Goal: Information Seeking & Learning: Learn about a topic

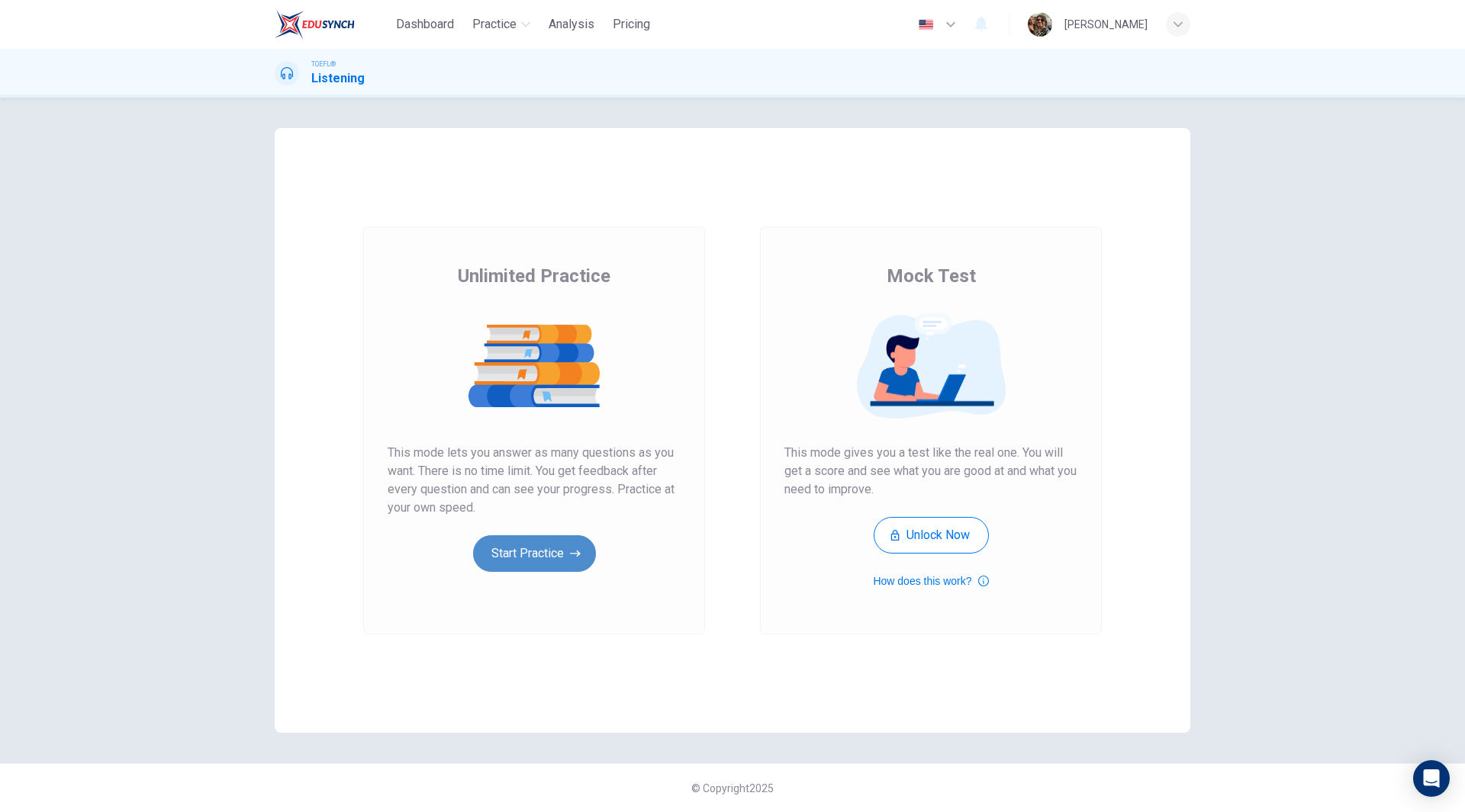
click at [544, 557] on button "Start Practice" at bounding box center [534, 554] width 123 height 37
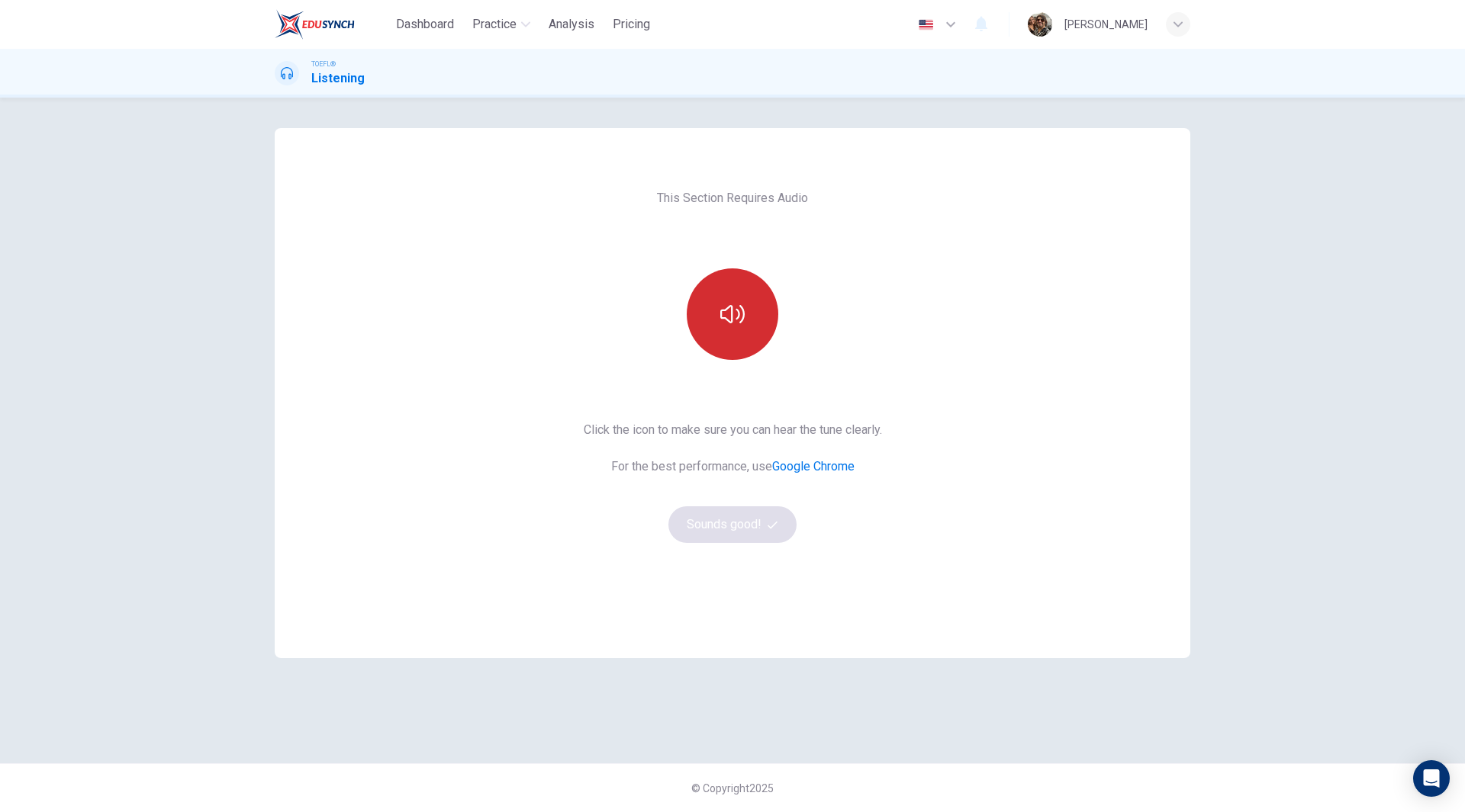
click at [734, 304] on icon "button" at bounding box center [732, 314] width 24 height 24
click at [745, 535] on button "Sounds good!" at bounding box center [732, 525] width 128 height 37
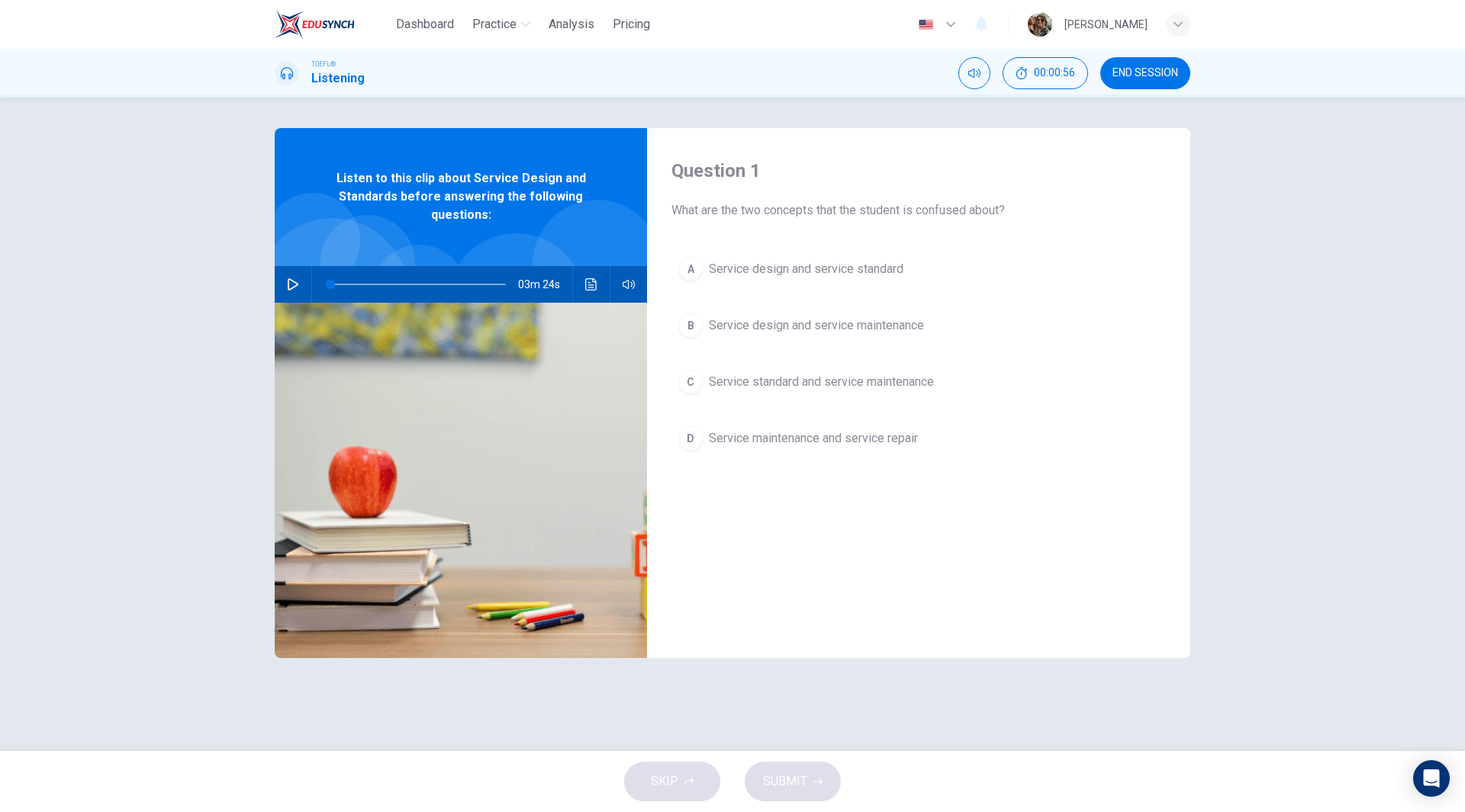
click at [293, 281] on icon "button" at bounding box center [293, 285] width 11 height 12
click at [1362, 307] on div "Question 1 What are the two concepts that the student is confused about? A Serv…" at bounding box center [732, 424] width 1465 height 654
type input "0"
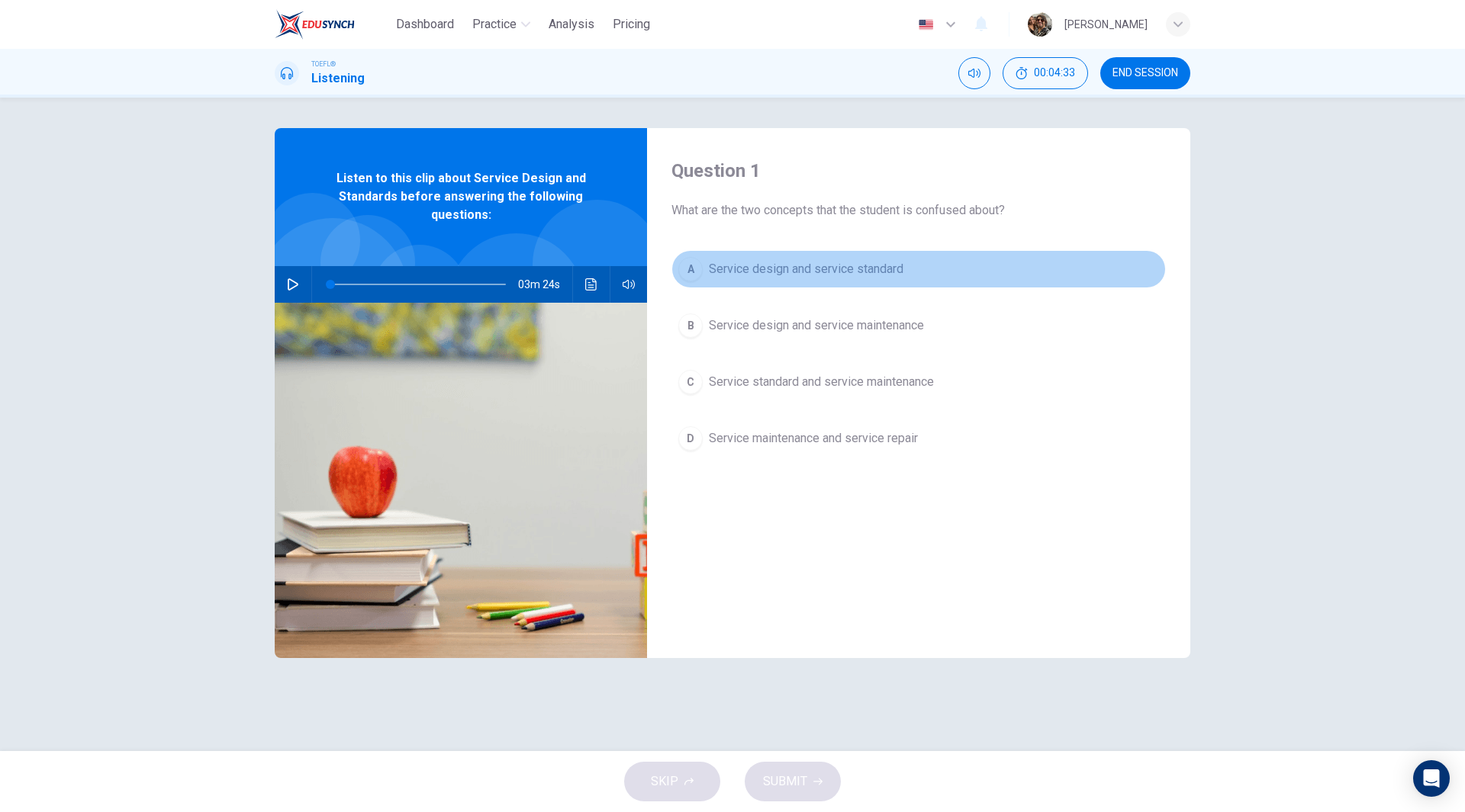
click at [867, 271] on span "Service design and service standard" at bounding box center [805, 269] width 194 height 18
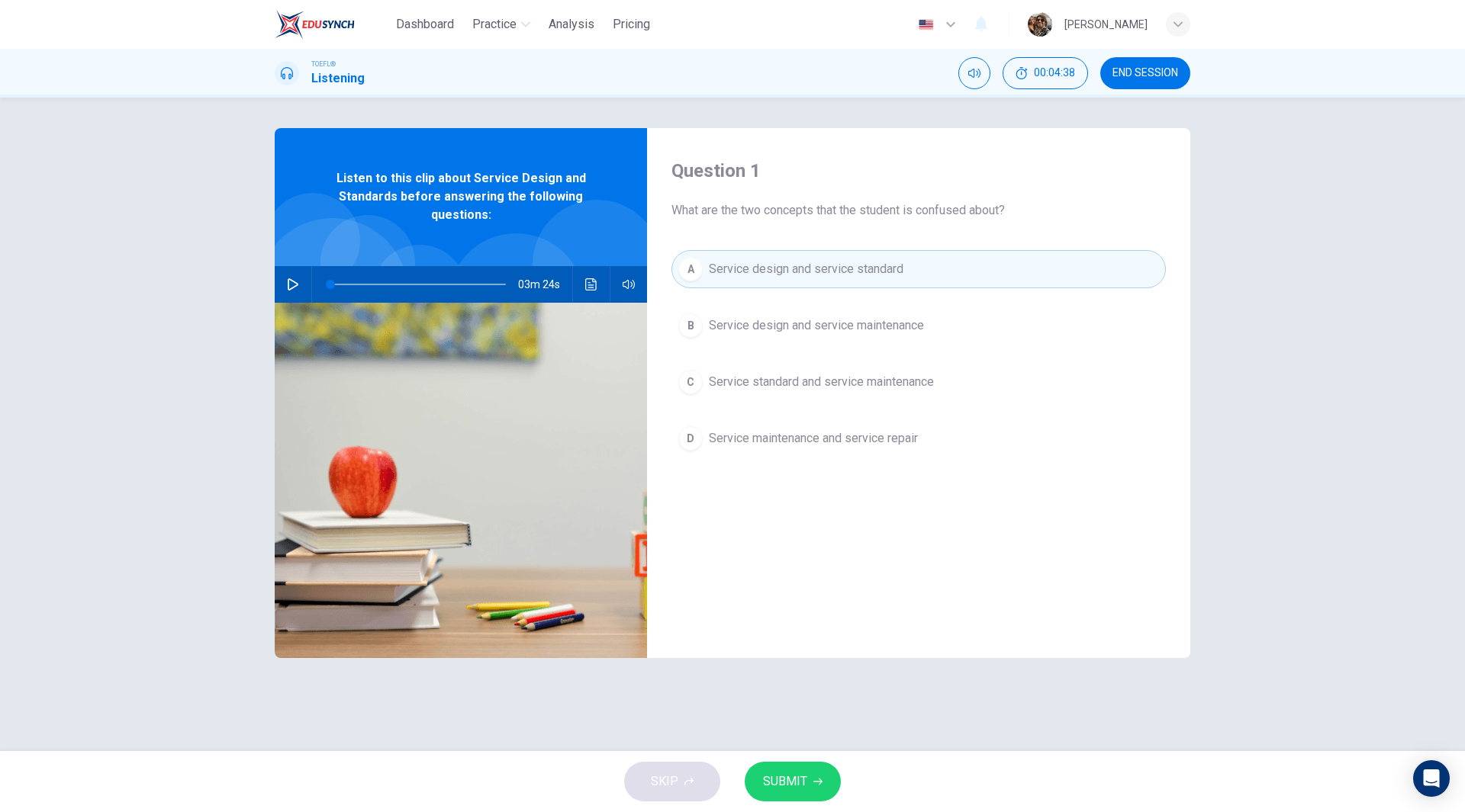
click at [790, 778] on span "SUBMIT" at bounding box center [785, 782] width 45 height 21
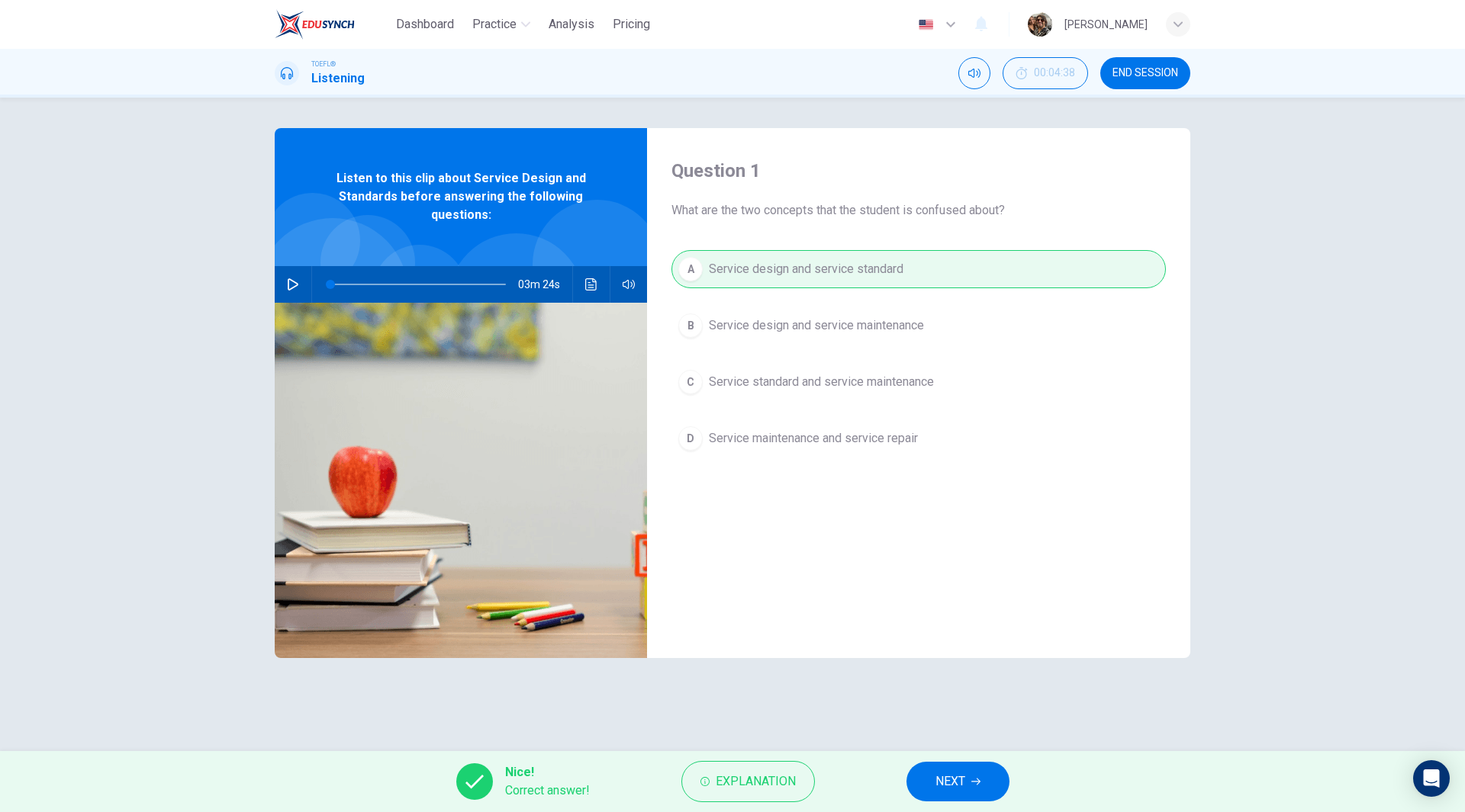
click at [975, 789] on button "NEXT" at bounding box center [957, 782] width 103 height 40
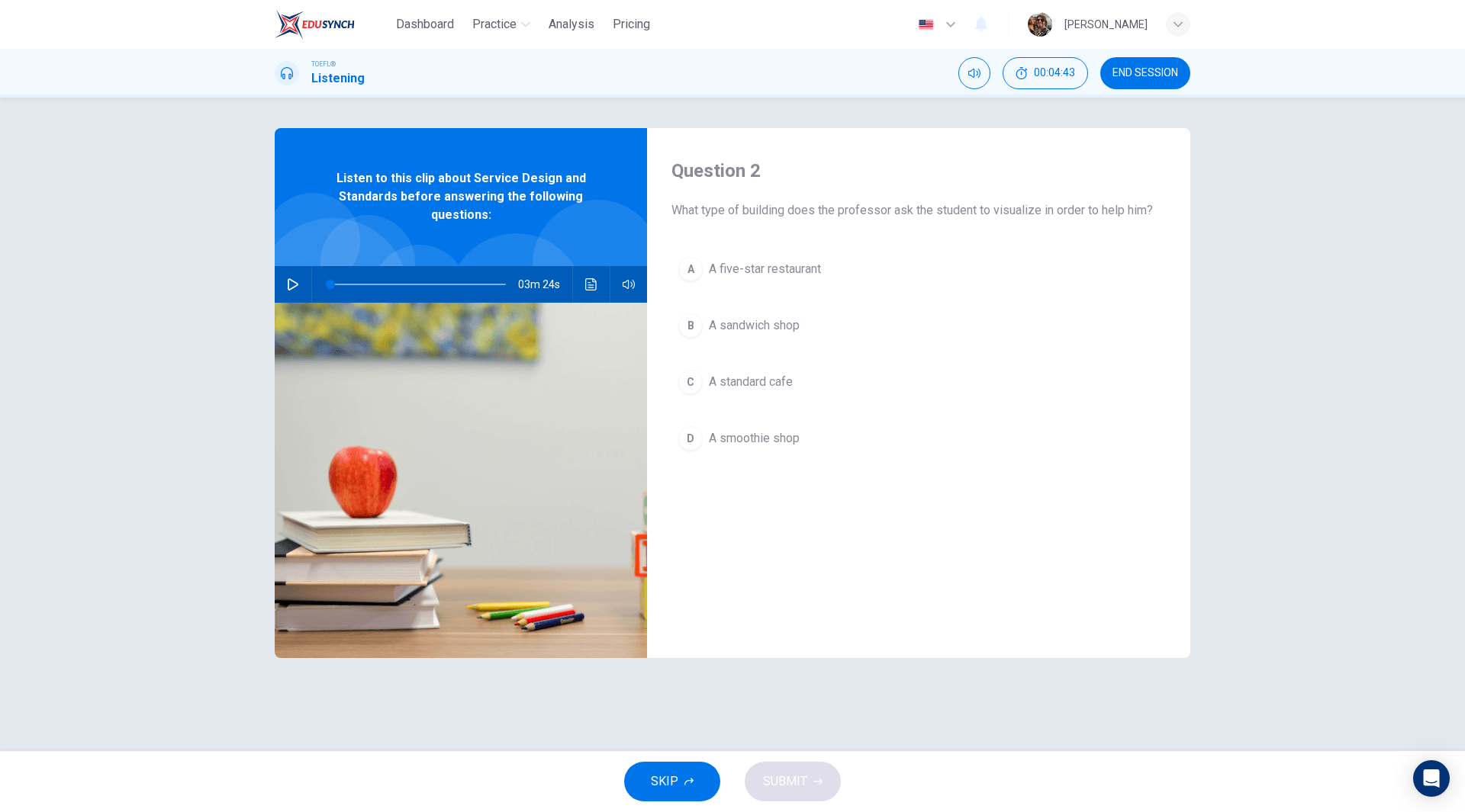
click at [961, 539] on div "Question 2 What type of building does the professor ask the student to visualiz…" at bounding box center [918, 393] width 544 height 530
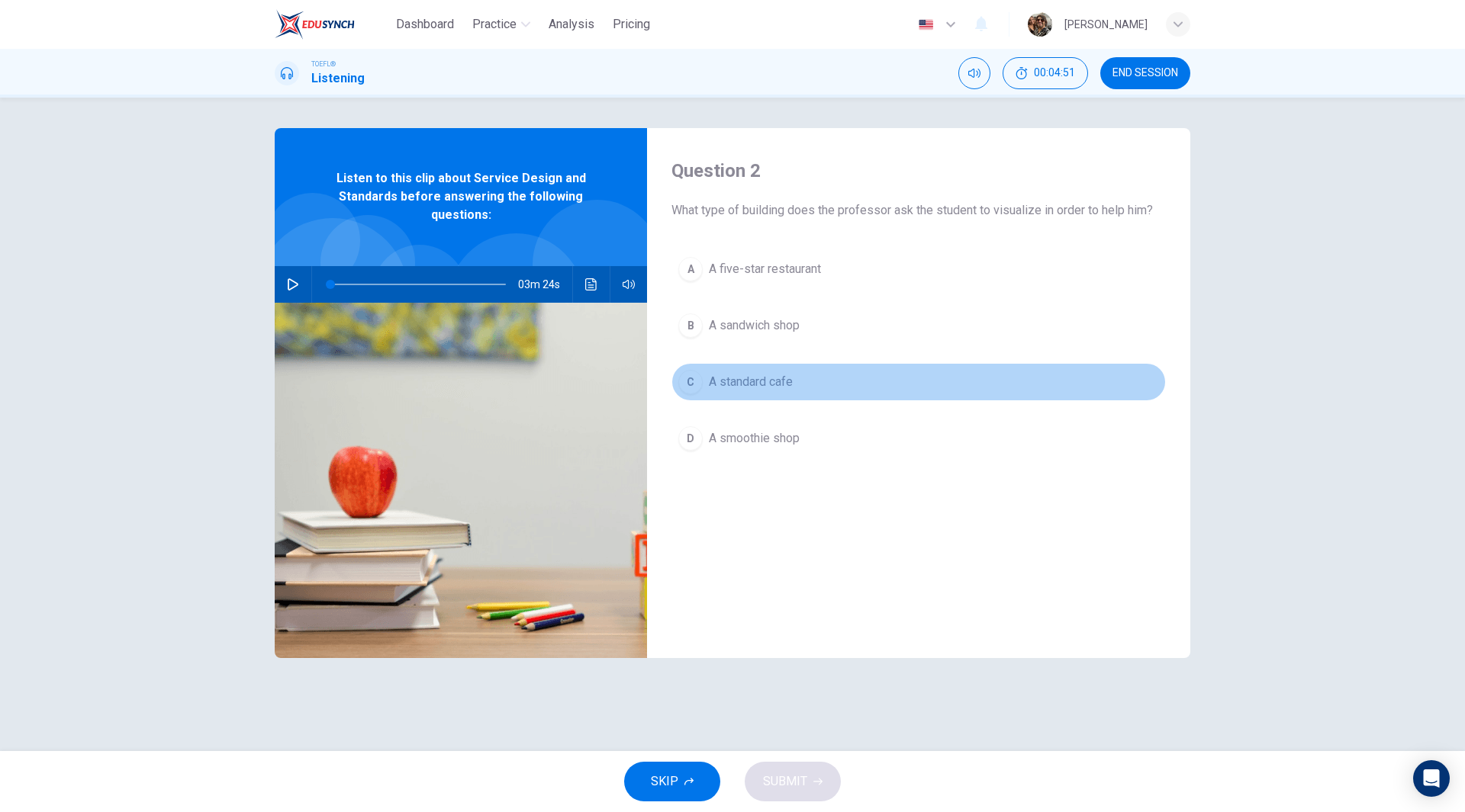
click at [750, 376] on span "A standard cafe" at bounding box center [750, 382] width 84 height 18
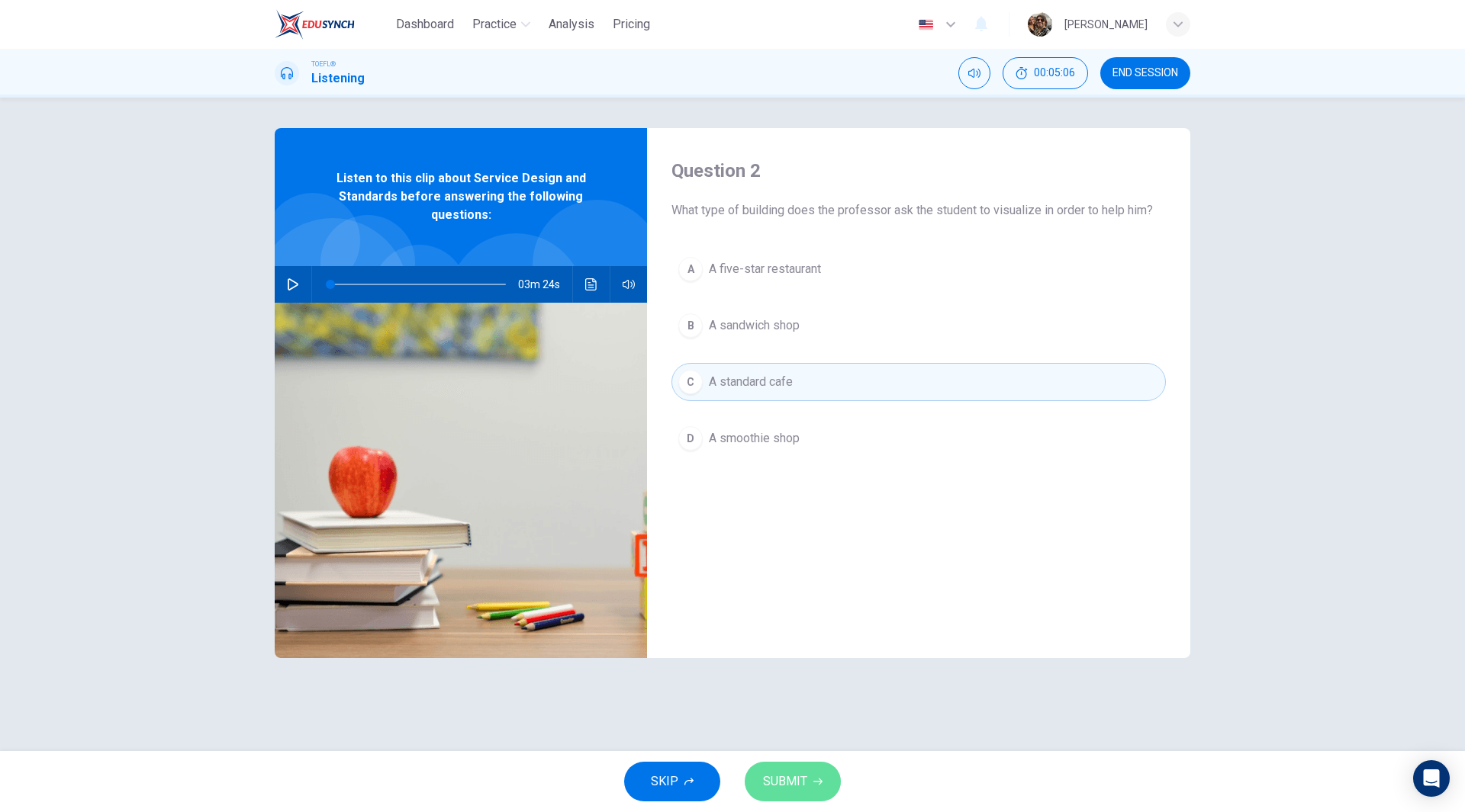
click at [786, 779] on span "SUBMIT" at bounding box center [785, 782] width 45 height 21
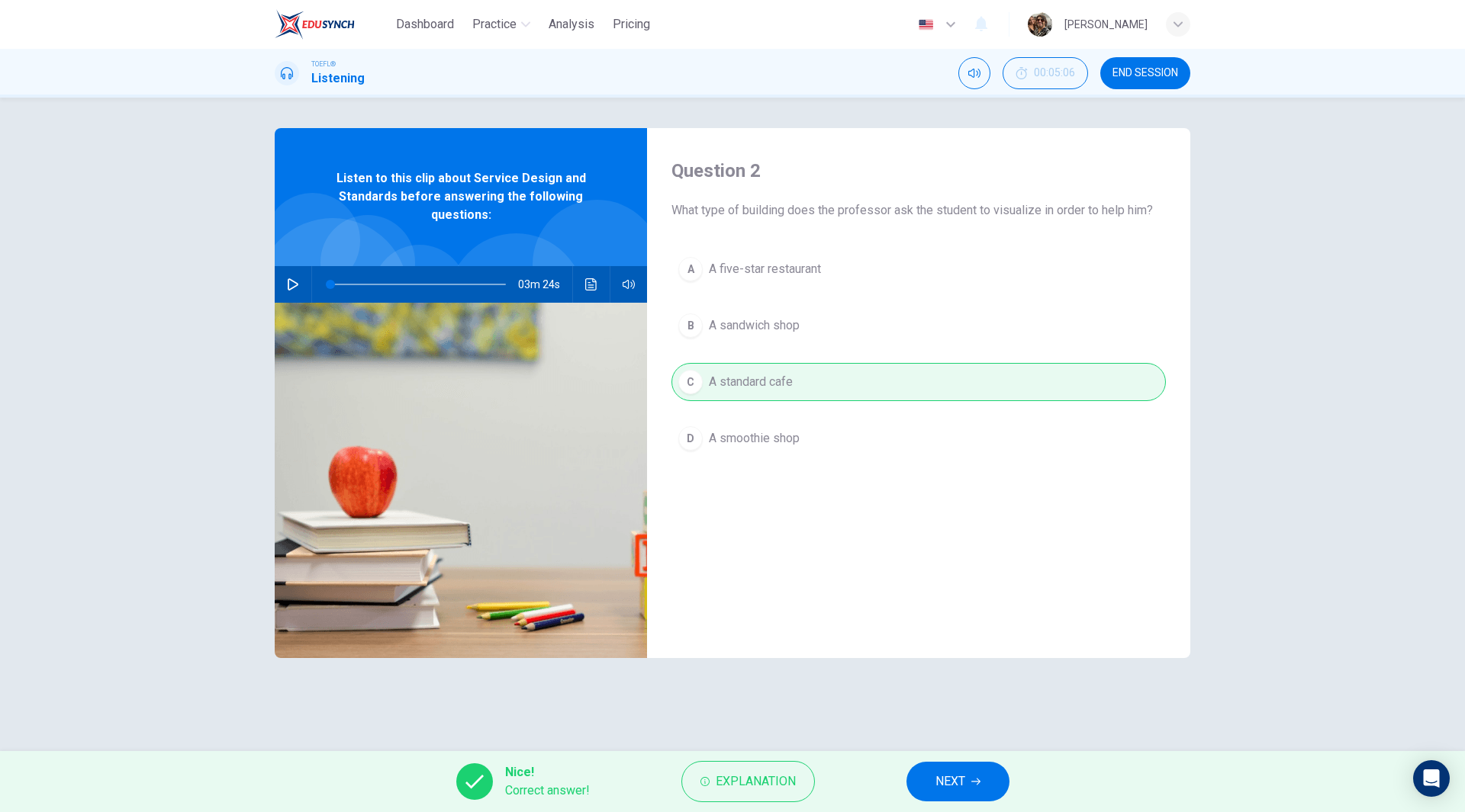
click at [975, 775] on button "NEXT" at bounding box center [957, 782] width 103 height 40
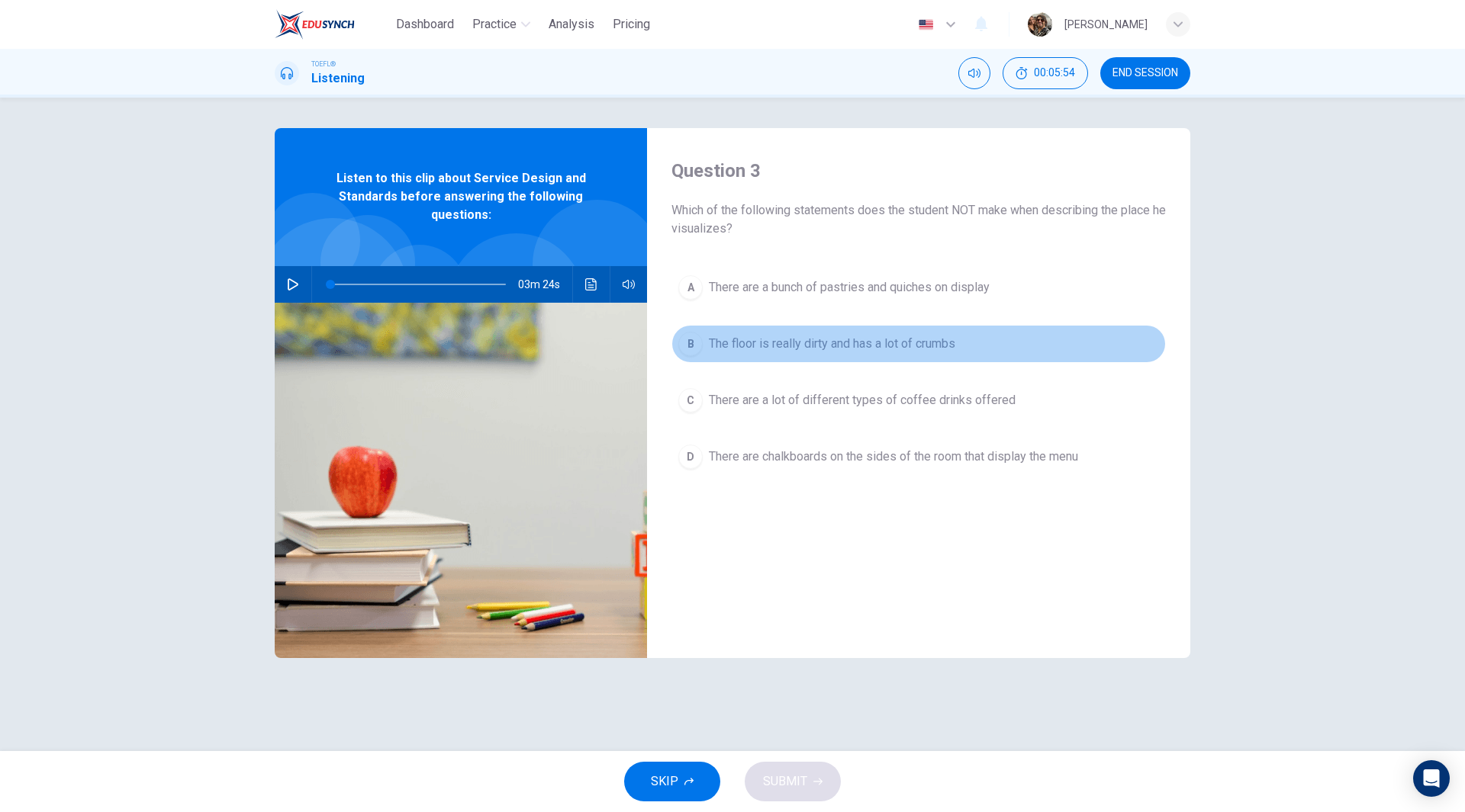
click at [807, 347] on span "The floor is really dirty and has a lot of crumbs" at bounding box center [832, 344] width 247 height 18
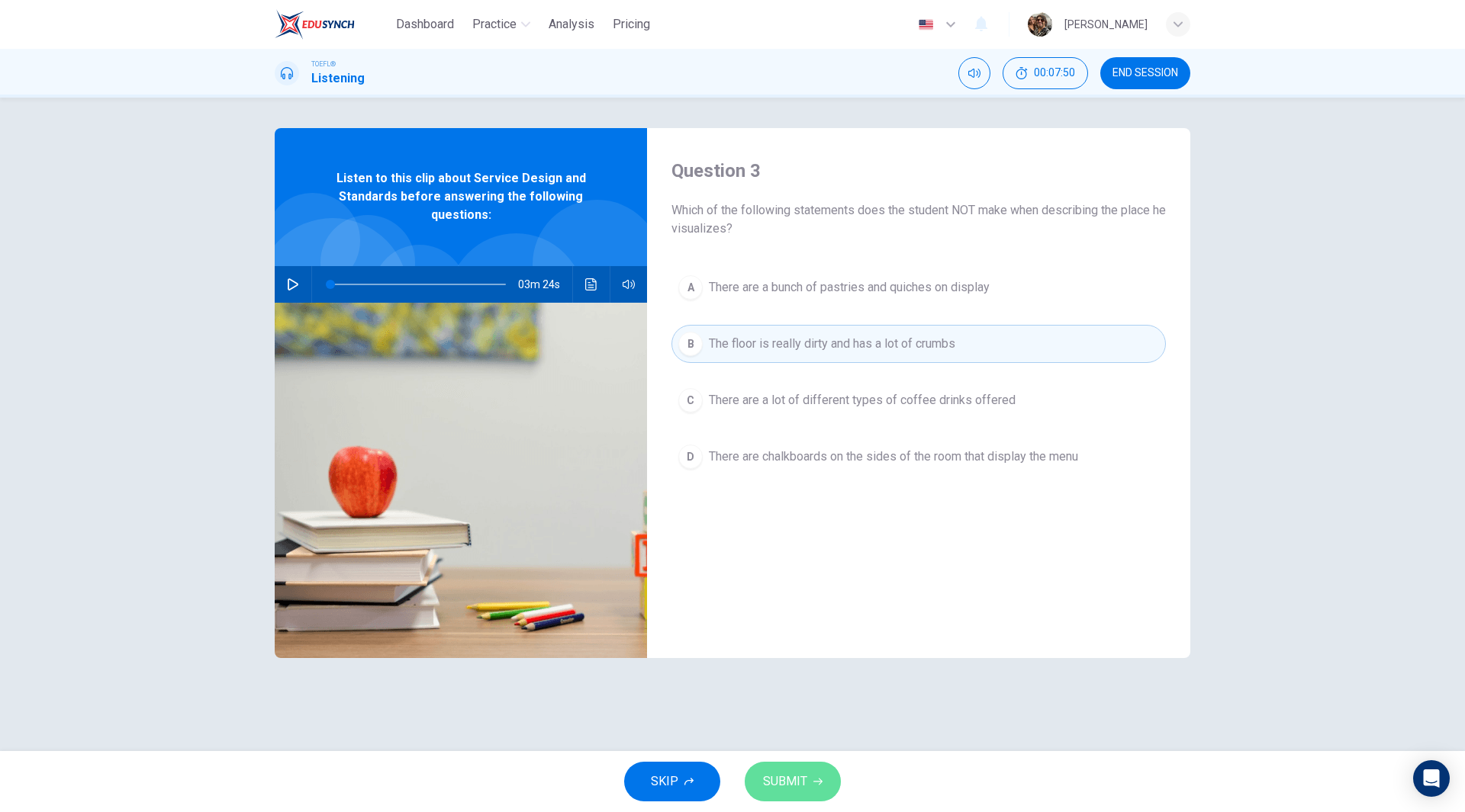
click at [805, 777] on span "SUBMIT" at bounding box center [785, 782] width 45 height 21
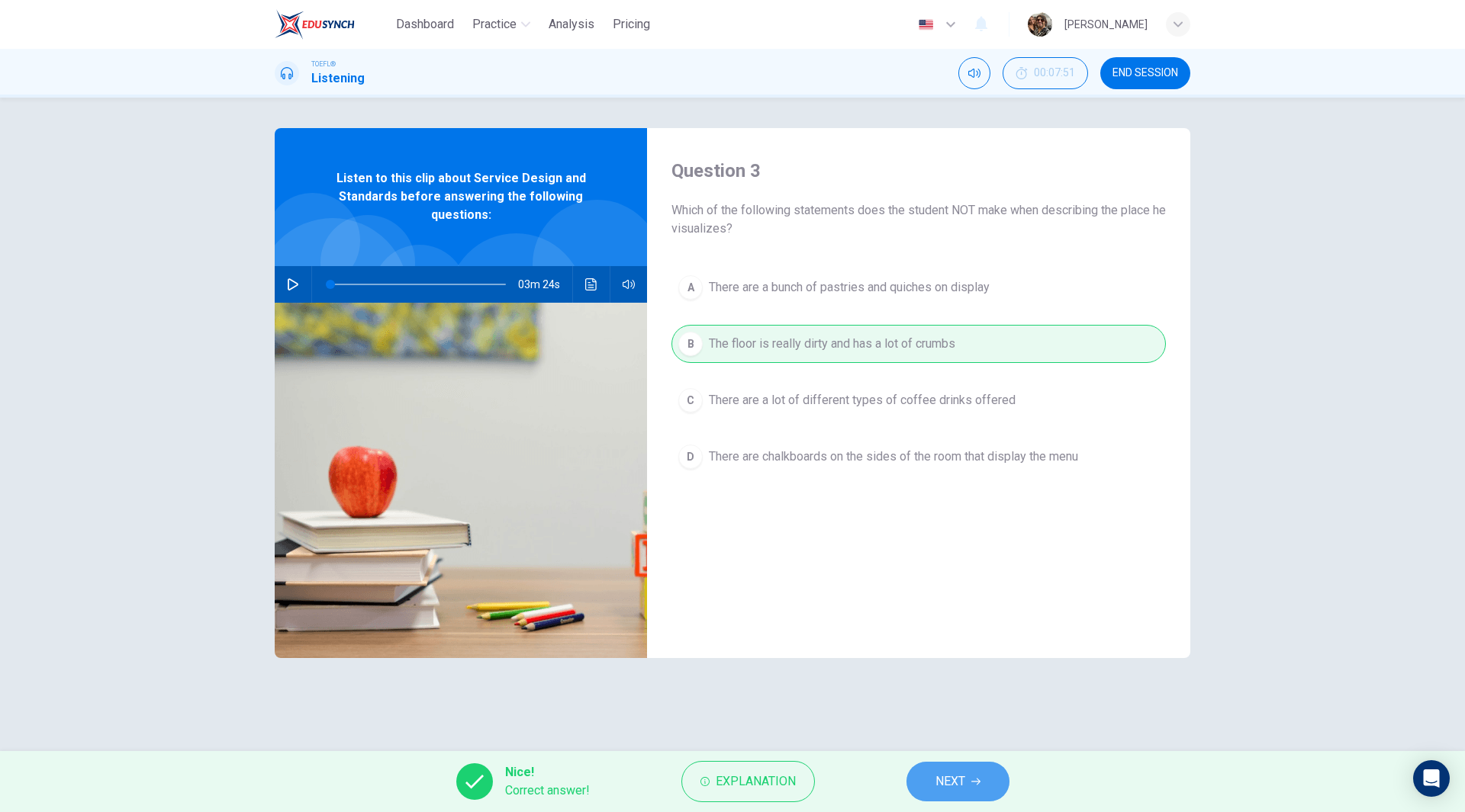
click at [971, 783] on button "NEXT" at bounding box center [957, 782] width 103 height 40
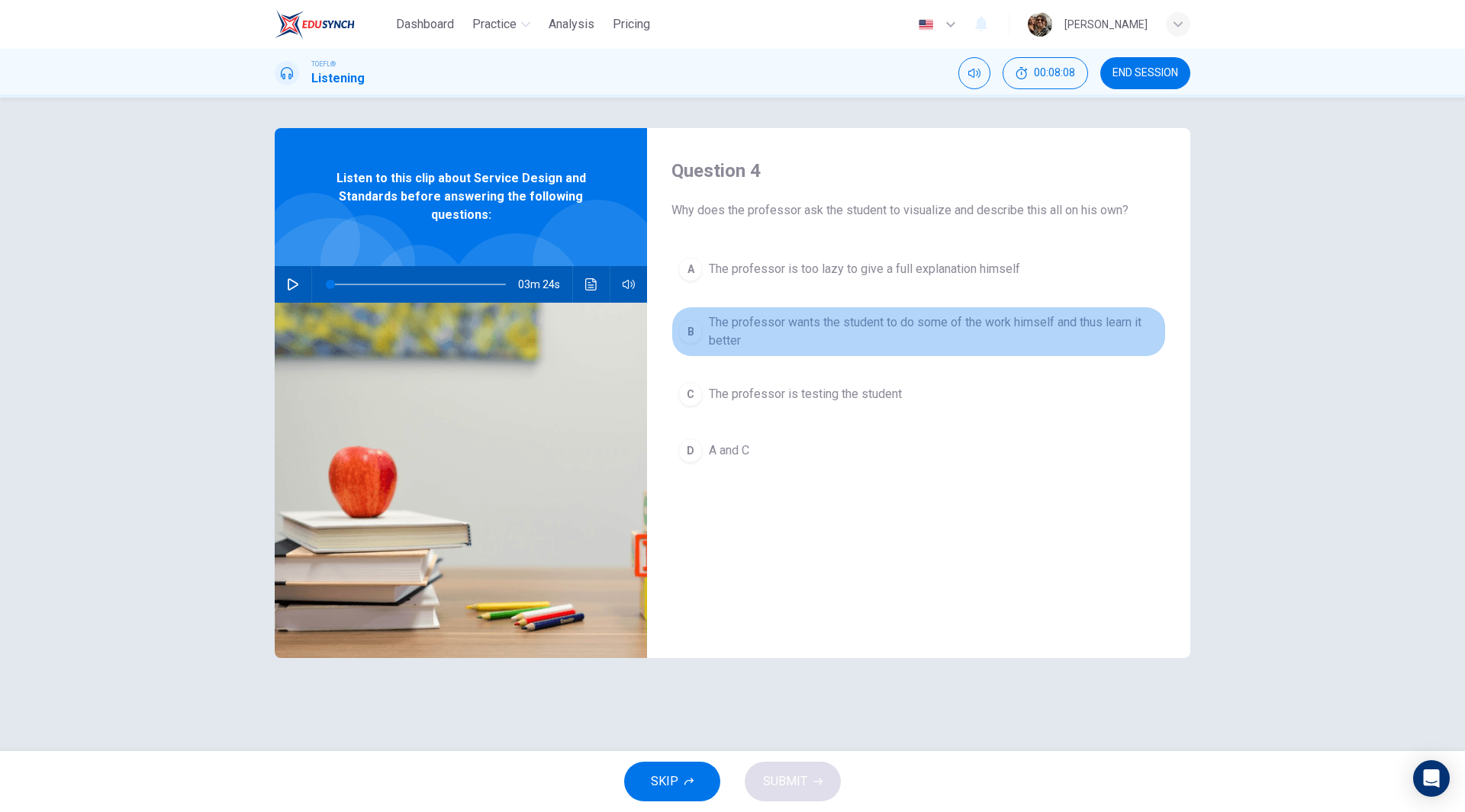
click at [911, 327] on span "The professor wants the student to do some of the work himself and thus learn i…" at bounding box center [933, 331] width 450 height 37
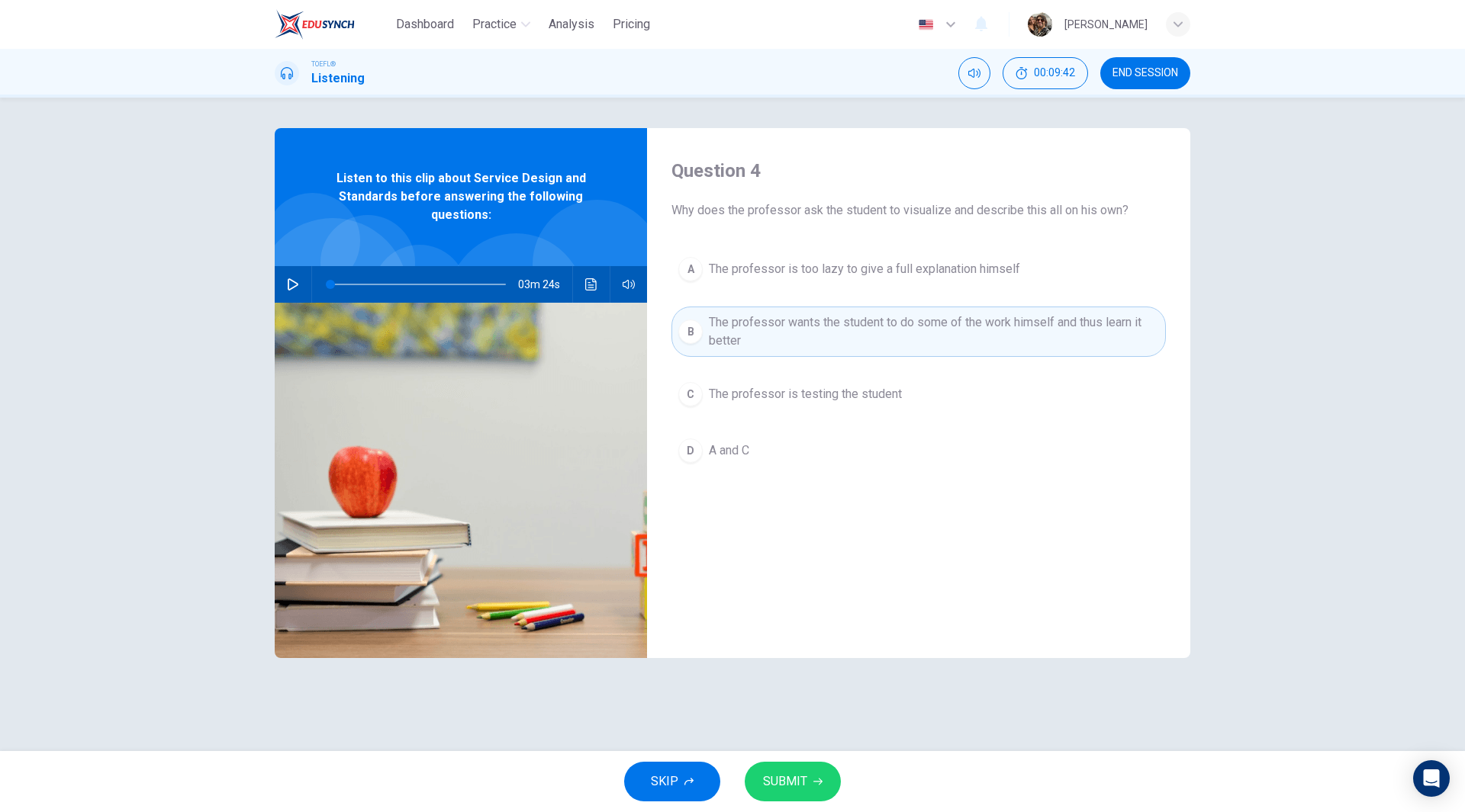
click at [798, 784] on span "SUBMIT" at bounding box center [785, 782] width 45 height 21
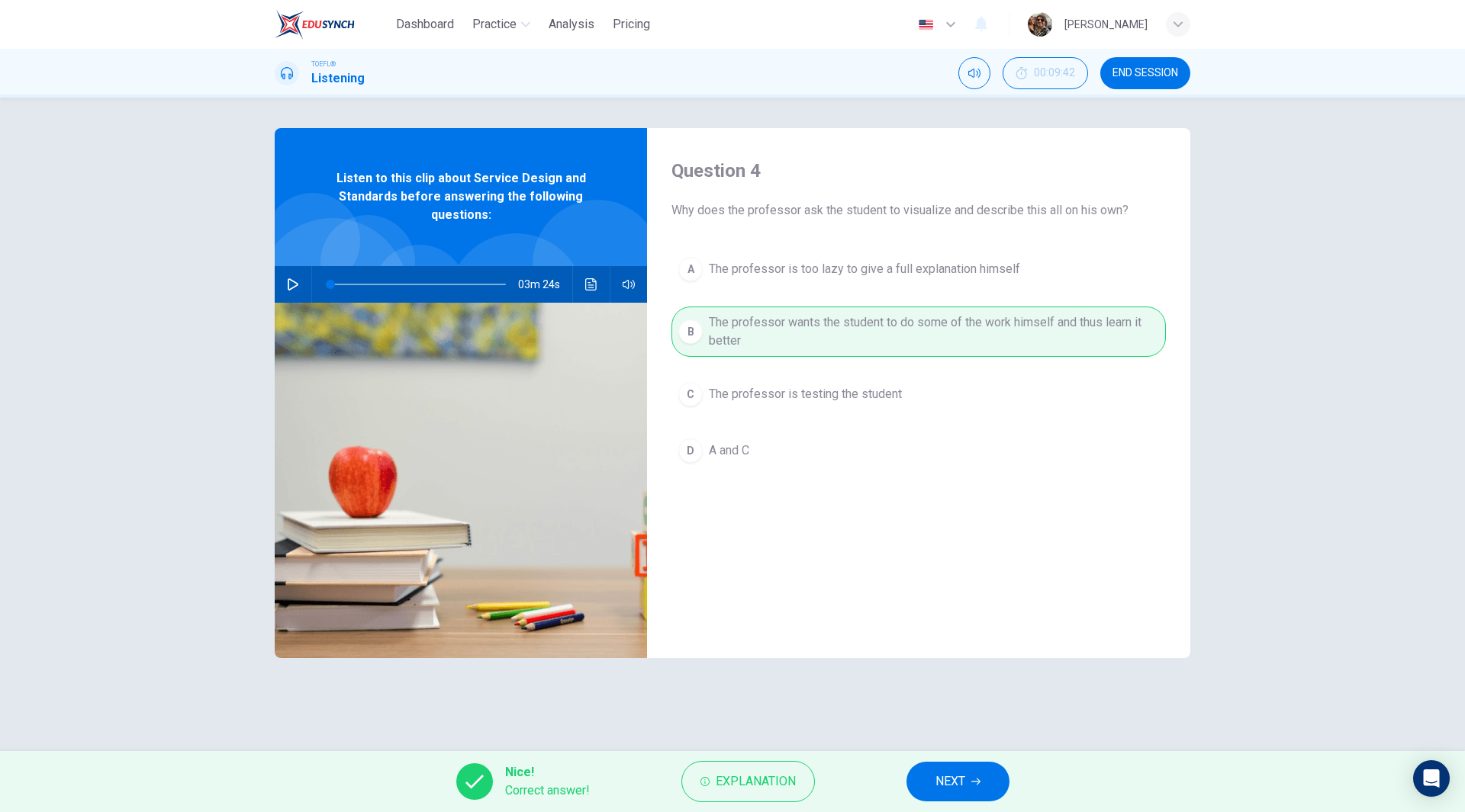
click at [976, 787] on button "NEXT" at bounding box center [957, 782] width 103 height 40
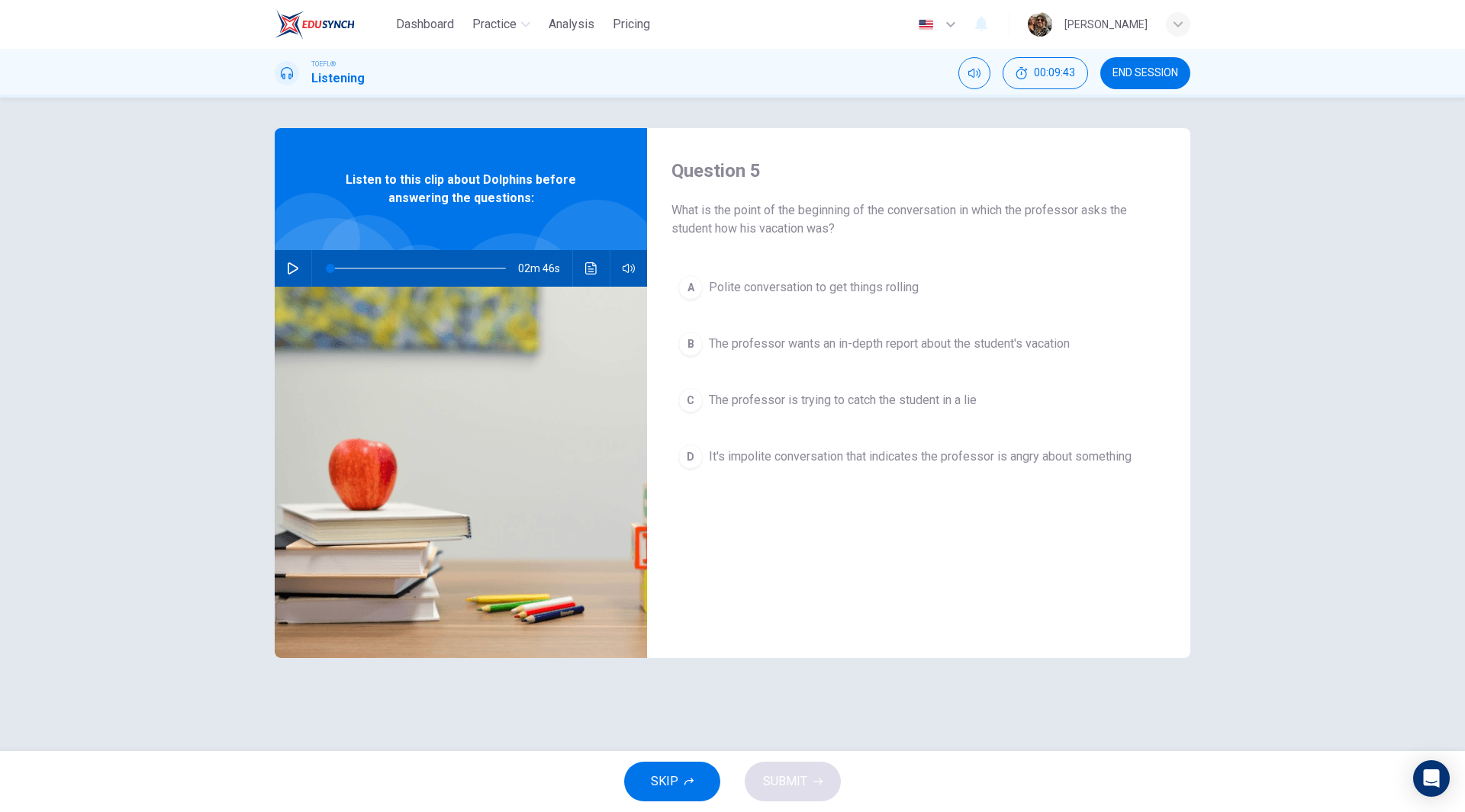
drag, startPoint x: 1152, startPoint y: 73, endPoint x: 801, endPoint y: 95, distance: 351.7
click at [1153, 74] on span "END SESSION" at bounding box center [1145, 73] width 66 height 12
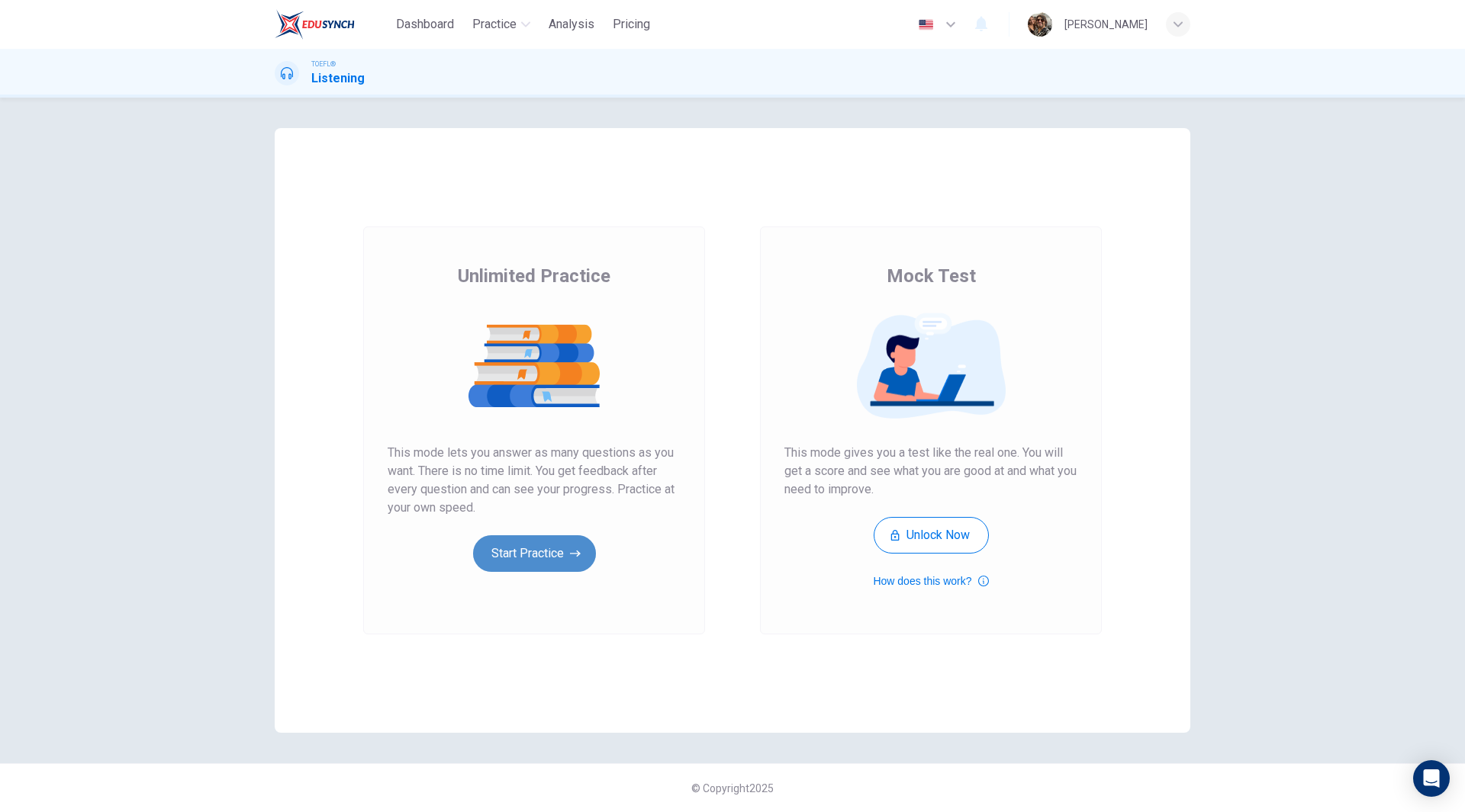
click at [536, 562] on button "Start Practice" at bounding box center [534, 554] width 123 height 37
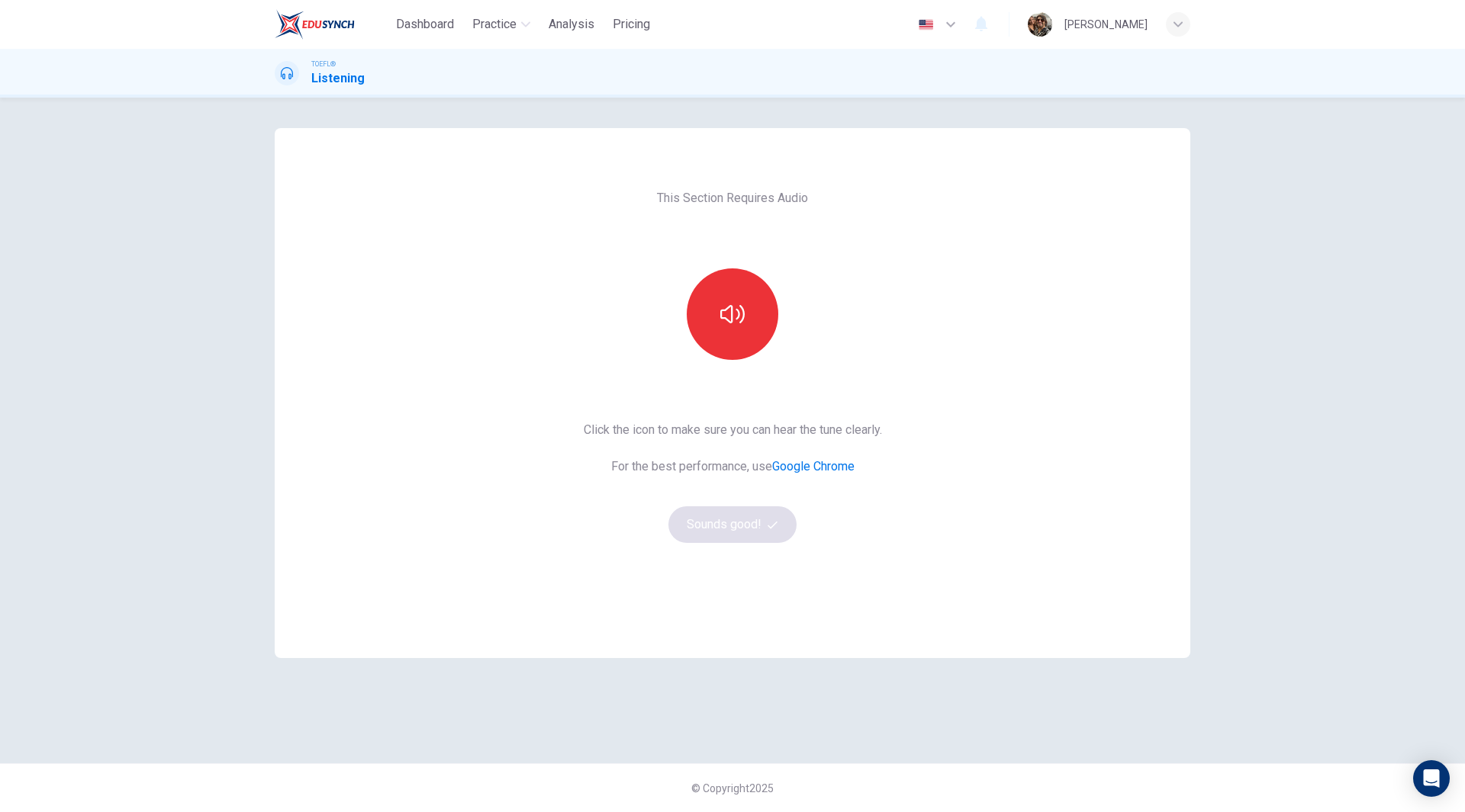
click at [767, 363] on div "This Section Requires Audio Click the icon to make sure you can hear the tune c…" at bounding box center [732, 393] width 323 height 530
click at [750, 341] on button "button" at bounding box center [732, 314] width 91 height 91
click at [720, 543] on div "This Section Requires Audio Click the icon to make sure you can hear the tune c…" at bounding box center [732, 393] width 323 height 530
click at [720, 531] on button "Sounds good!" at bounding box center [732, 525] width 128 height 37
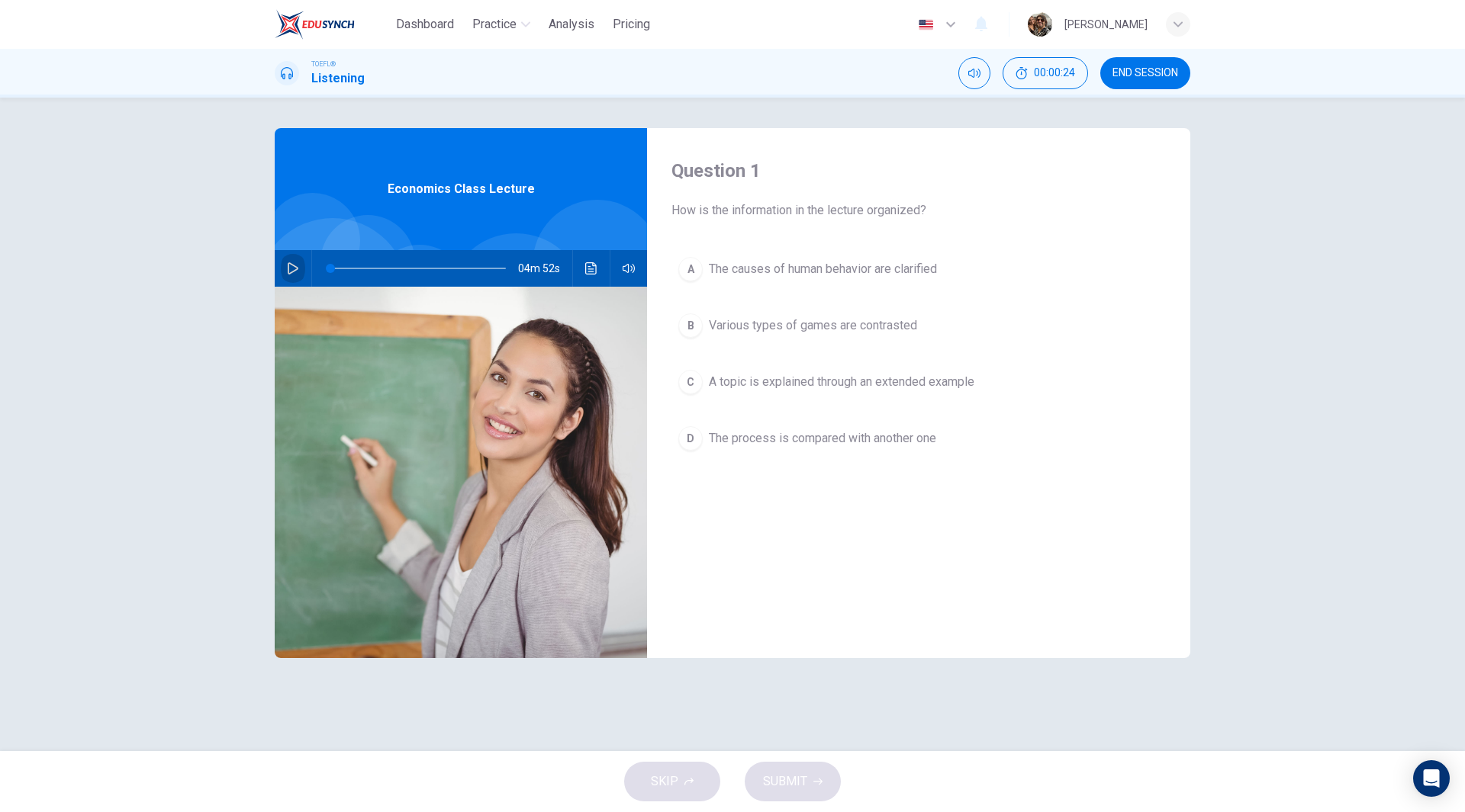
click at [294, 269] on icon "button" at bounding box center [293, 269] width 12 height 12
click at [295, 265] on icon "button" at bounding box center [293, 269] width 12 height 12
click at [295, 274] on icon "button" at bounding box center [293, 269] width 12 height 12
type input "0"
click at [848, 379] on span "A topic is explained through an extended example" at bounding box center [841, 382] width 266 height 18
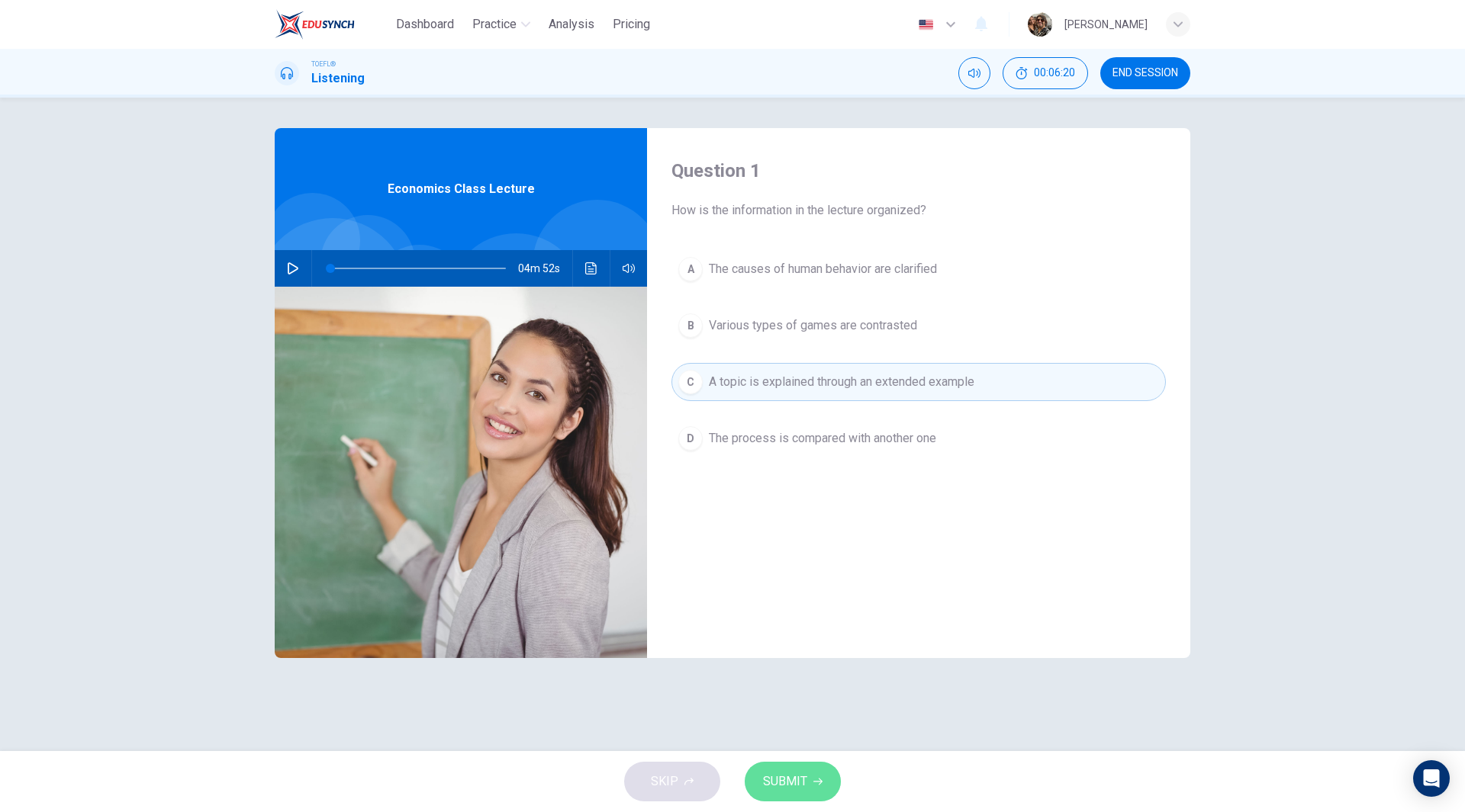
click at [791, 785] on span "SUBMIT" at bounding box center [785, 782] width 45 height 21
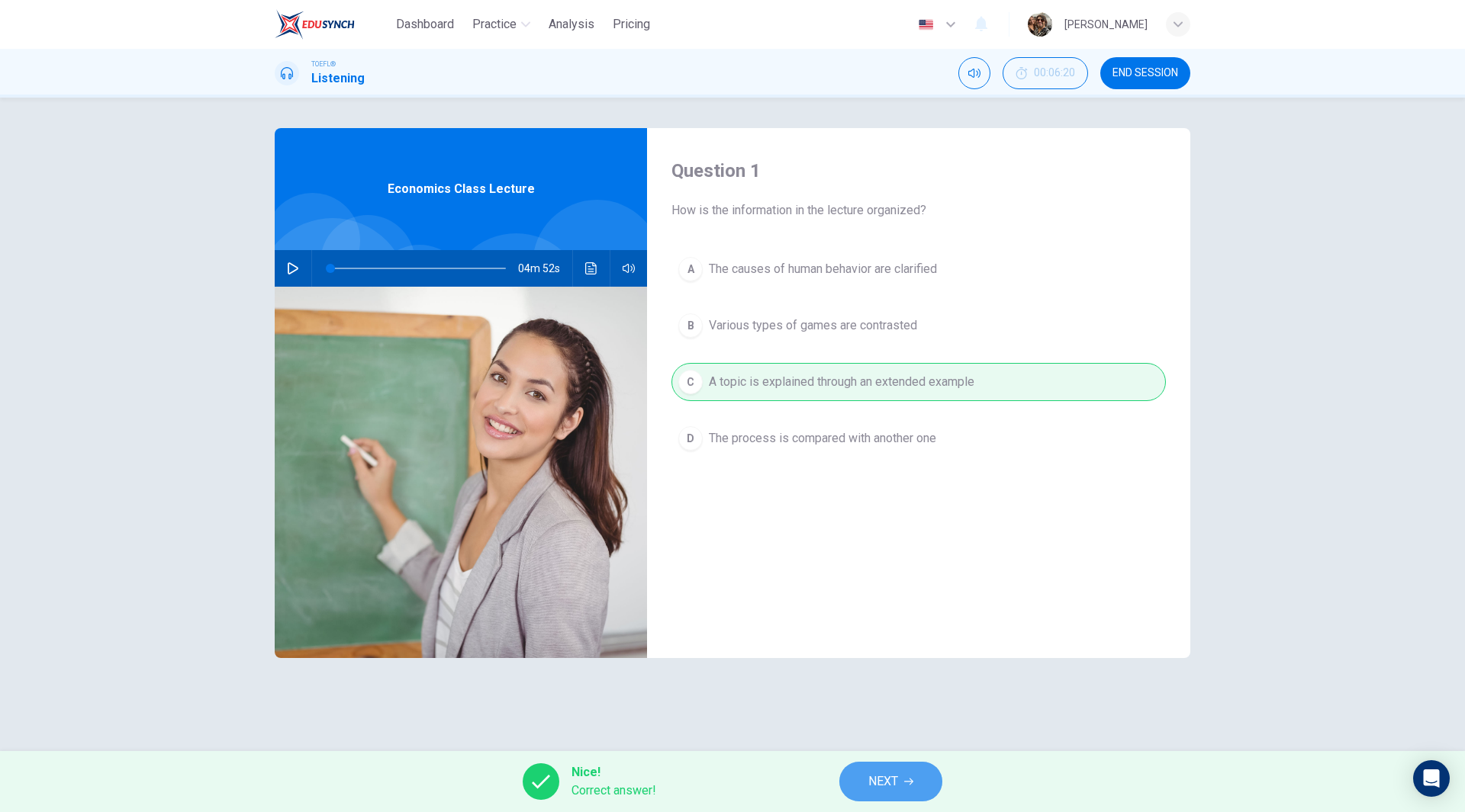
click at [889, 782] on span "NEXT" at bounding box center [883, 782] width 30 height 21
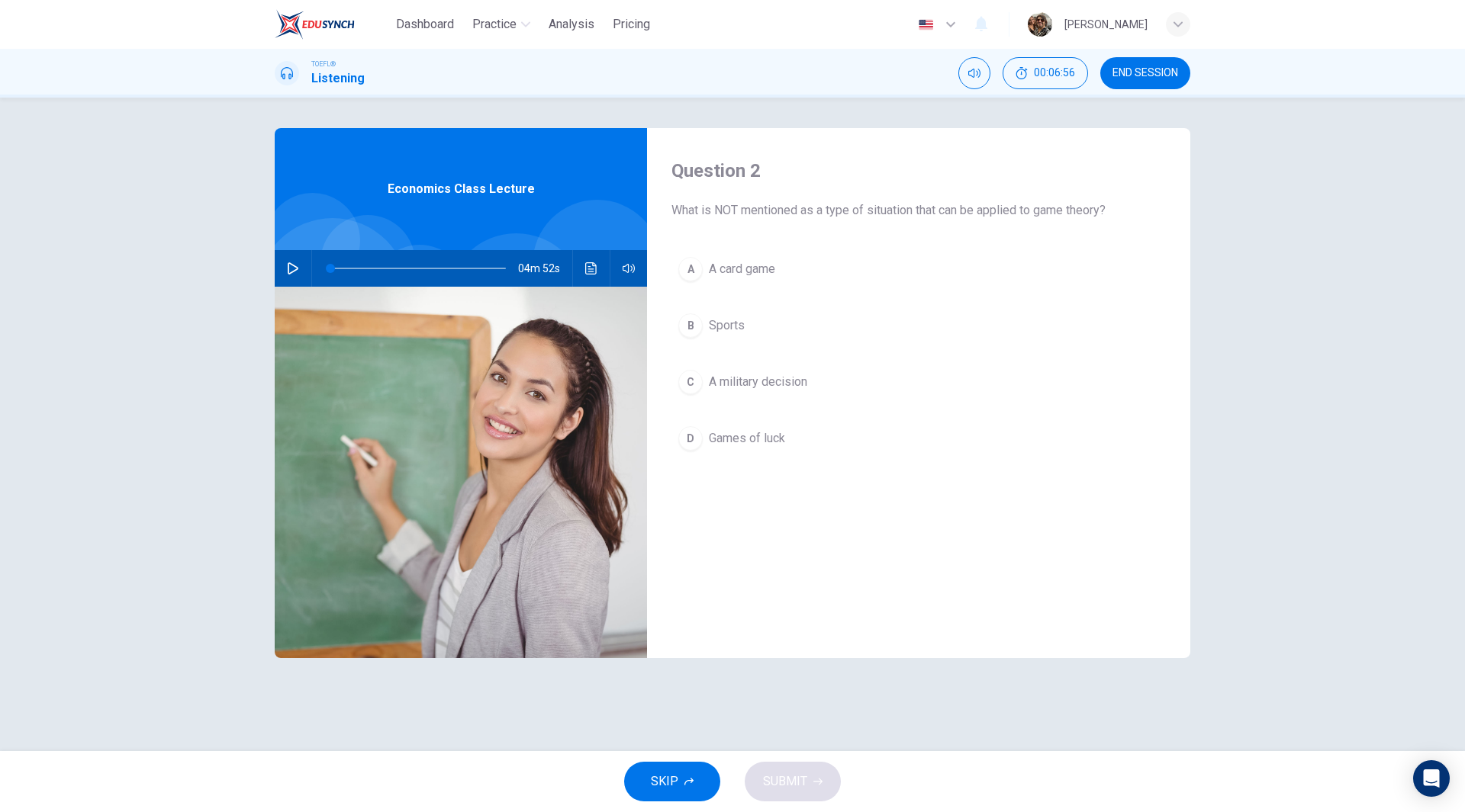
click at [750, 272] on span "A card game" at bounding box center [741, 269] width 66 height 18
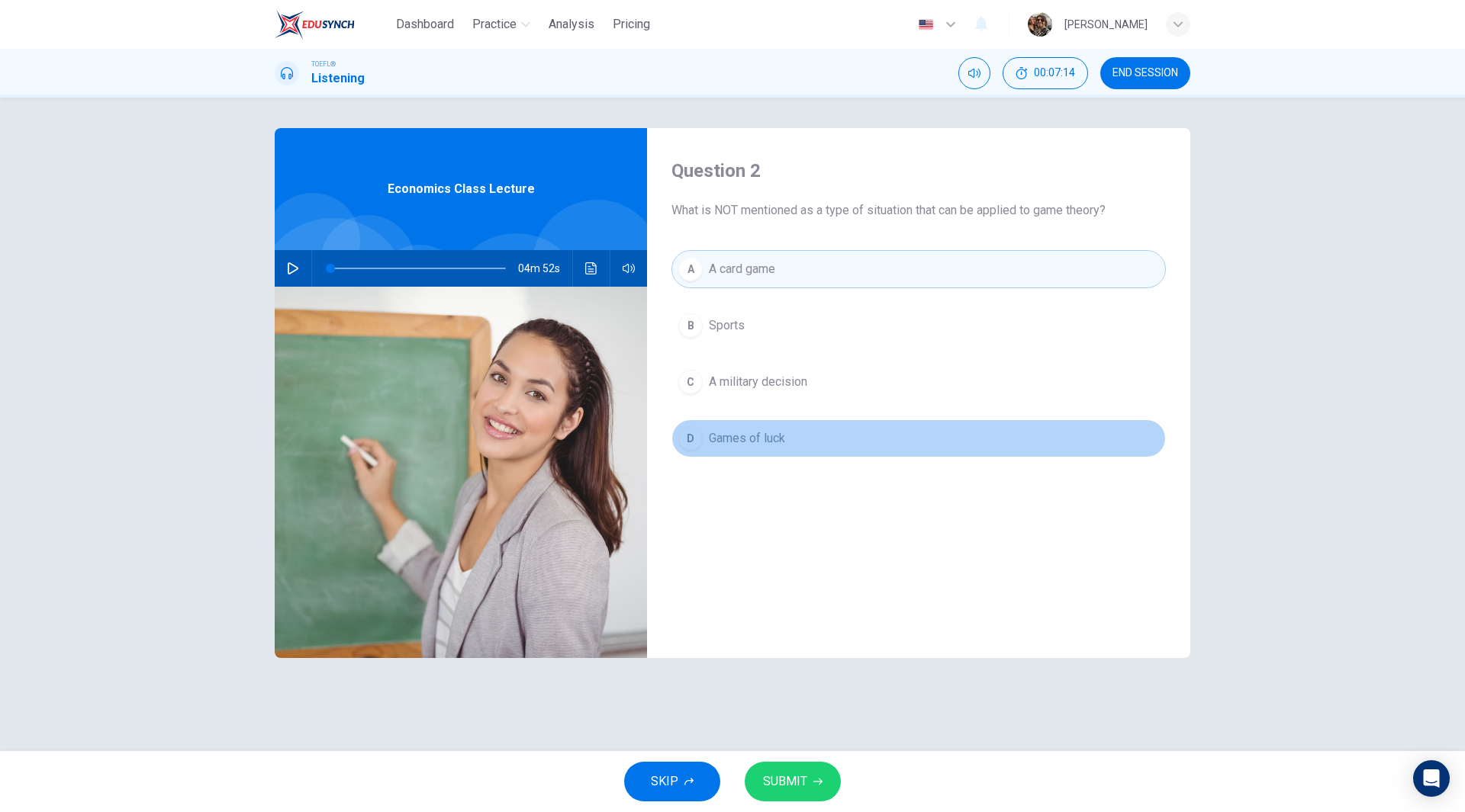
click at [761, 440] on span "Games of luck" at bounding box center [747, 438] width 77 height 18
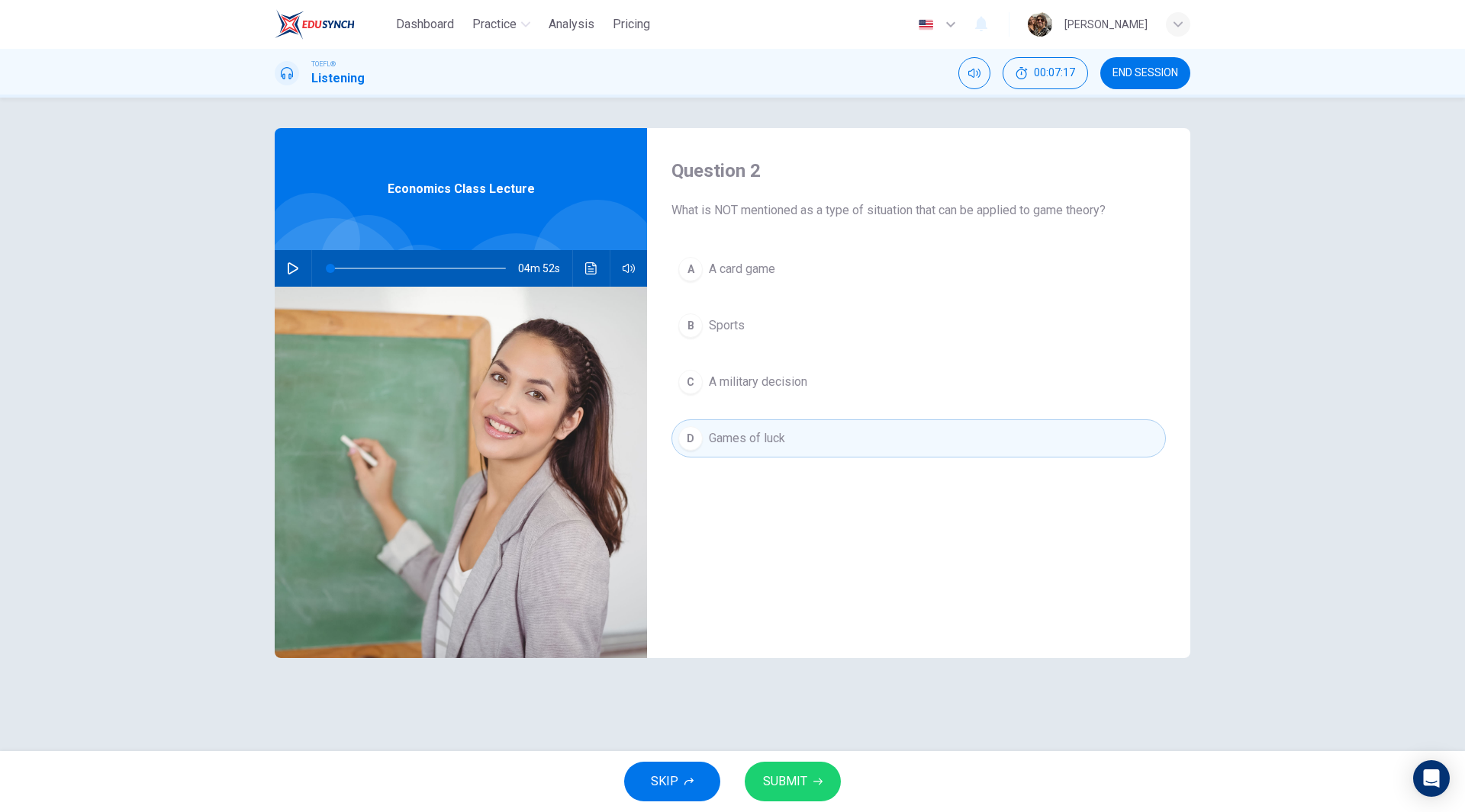
click at [795, 780] on span "SUBMIT" at bounding box center [785, 782] width 45 height 21
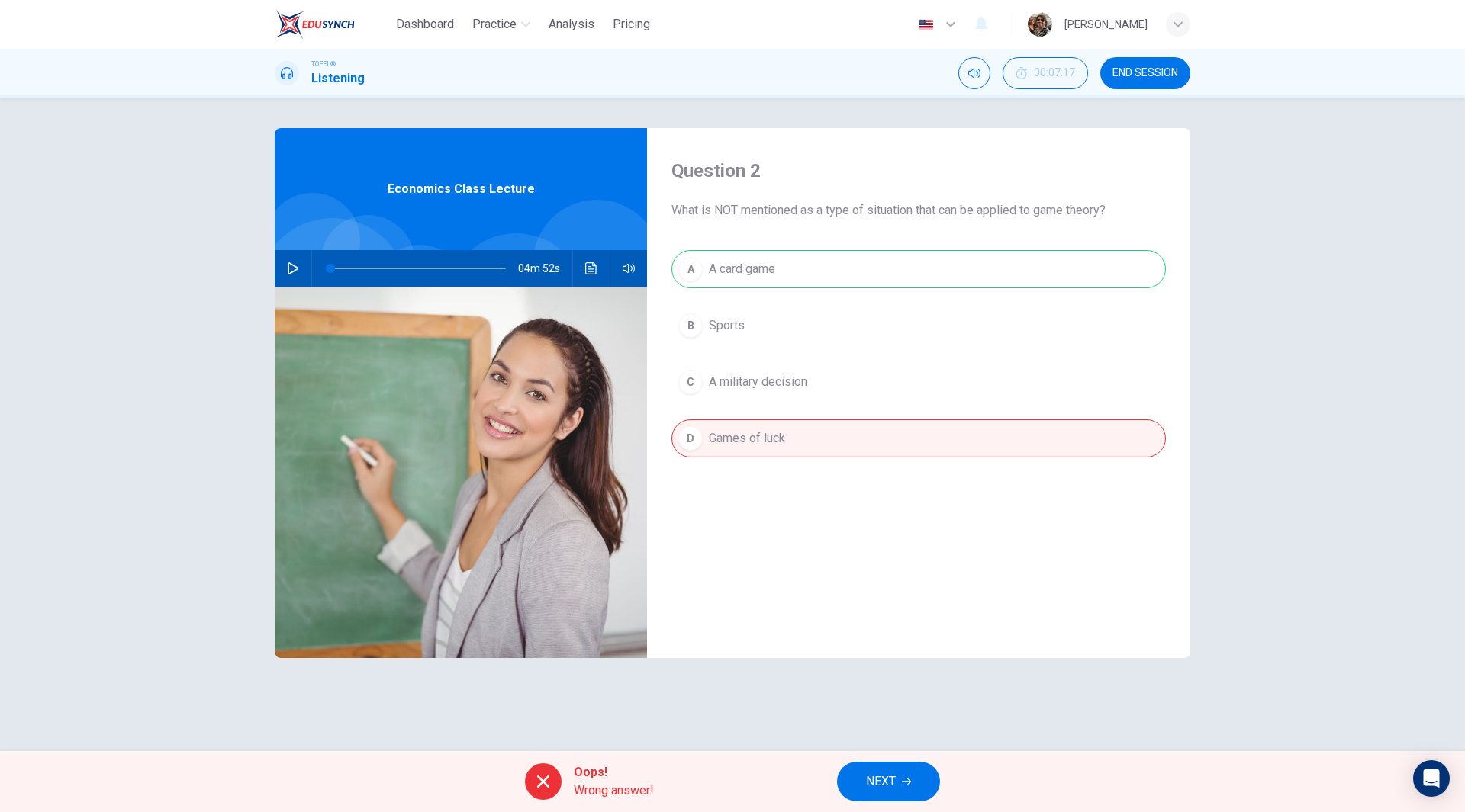
click at [895, 778] on span "NEXT" at bounding box center [881, 782] width 30 height 21
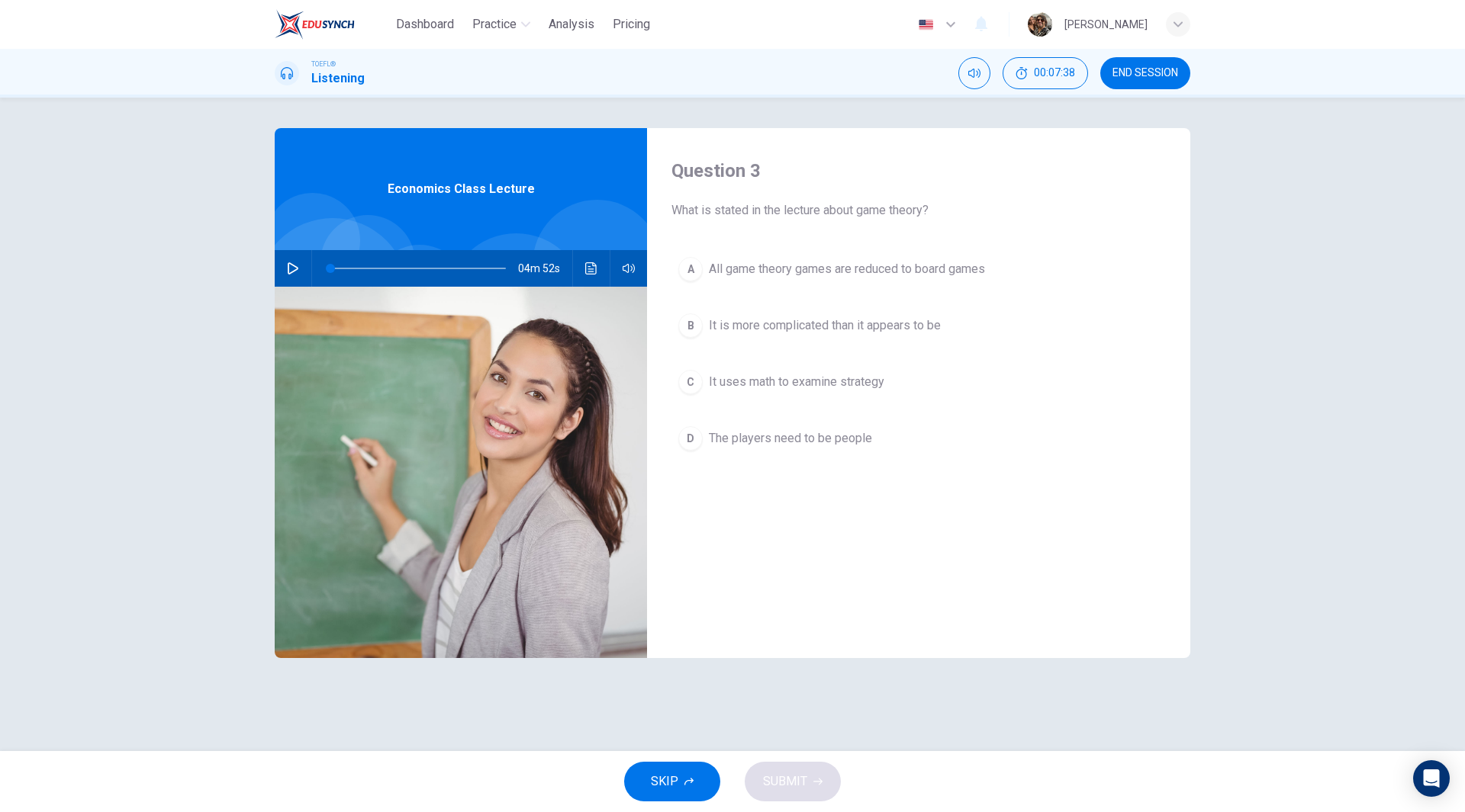
click at [761, 371] on button "C It uses math to examine strategy" at bounding box center [918, 382] width 494 height 38
click at [830, 269] on span "All game theory games are reduced to board games" at bounding box center [847, 269] width 276 height 18
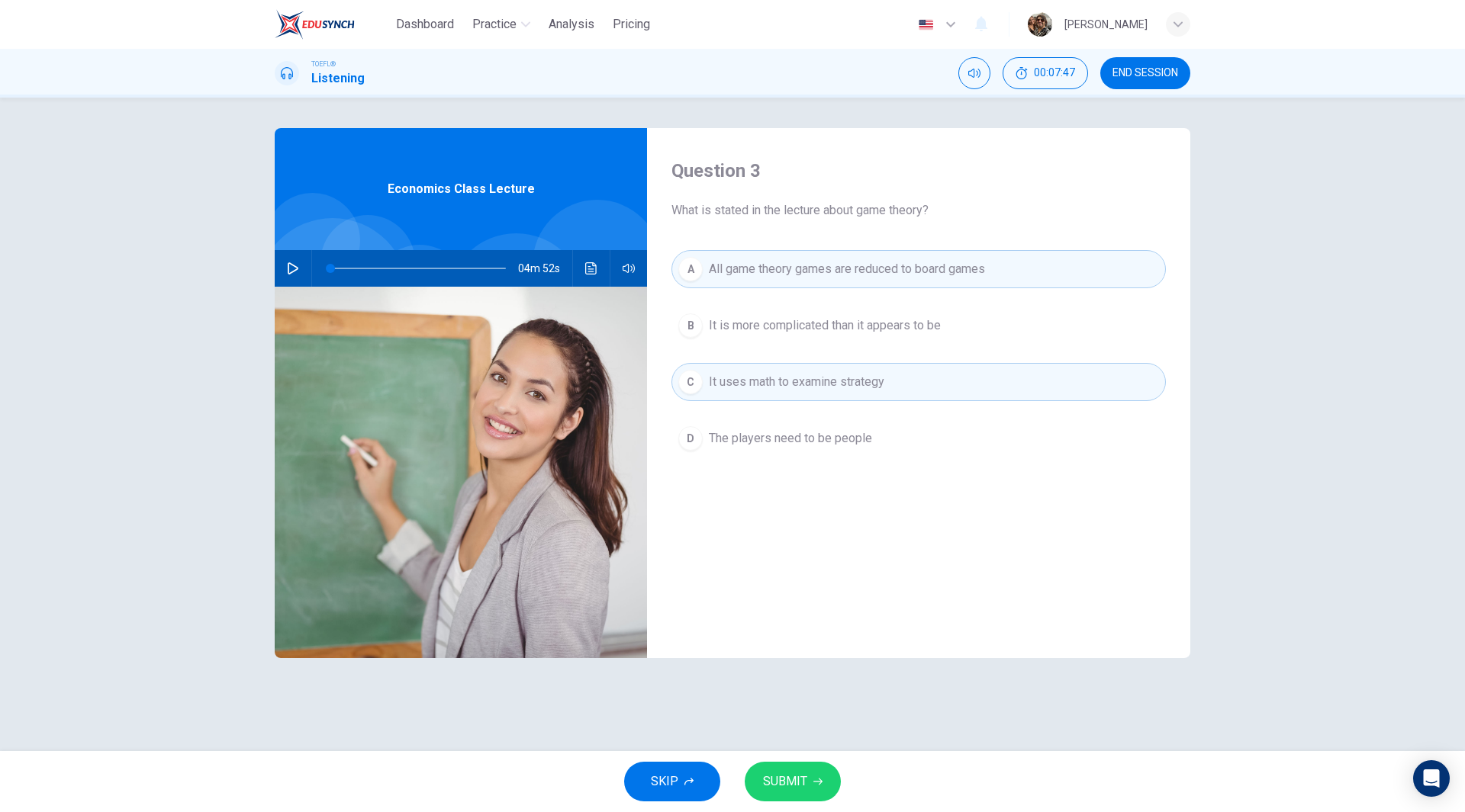
click at [790, 778] on span "SUBMIT" at bounding box center [785, 782] width 45 height 21
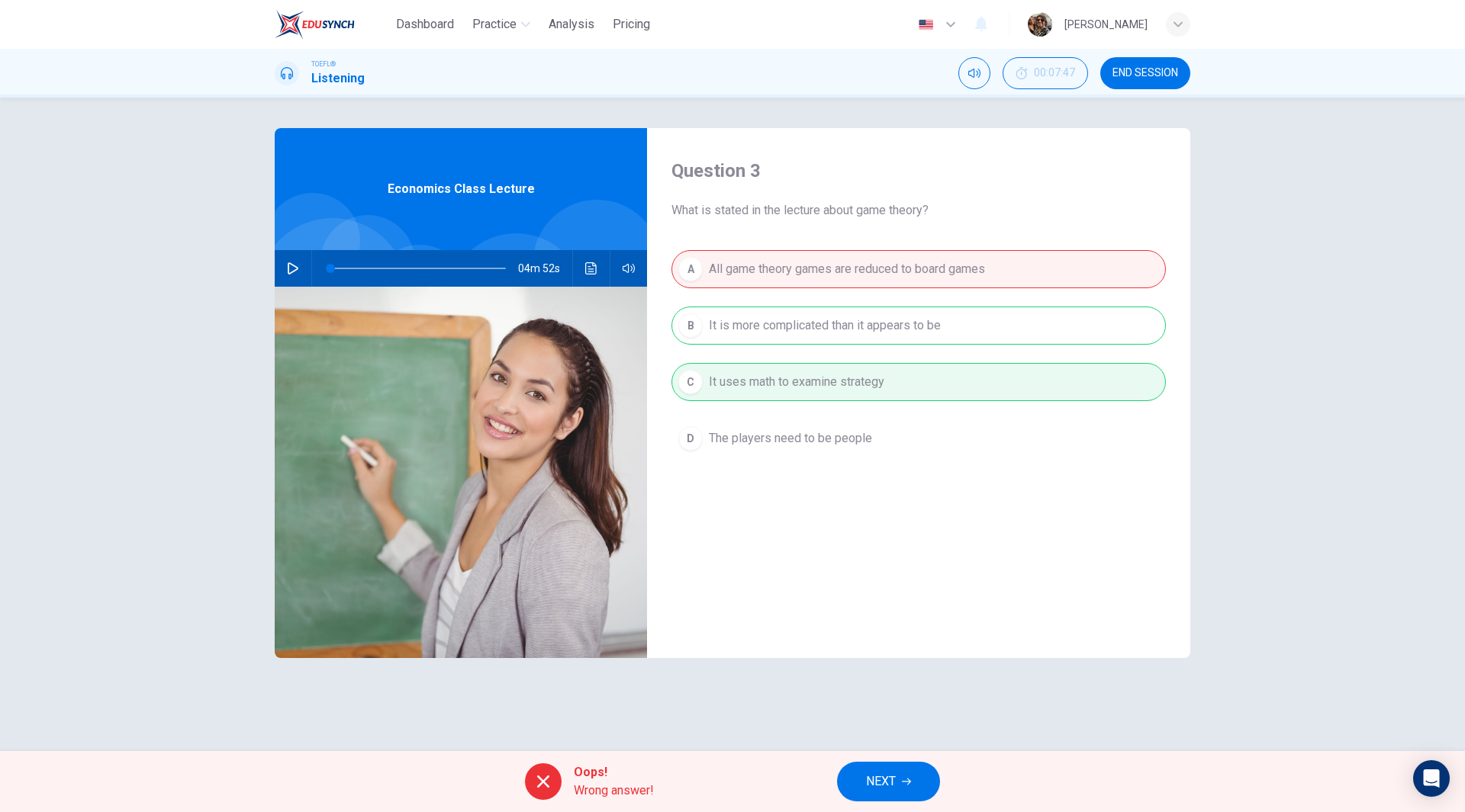
click at [918, 777] on button "NEXT" at bounding box center [889, 782] width 103 height 40
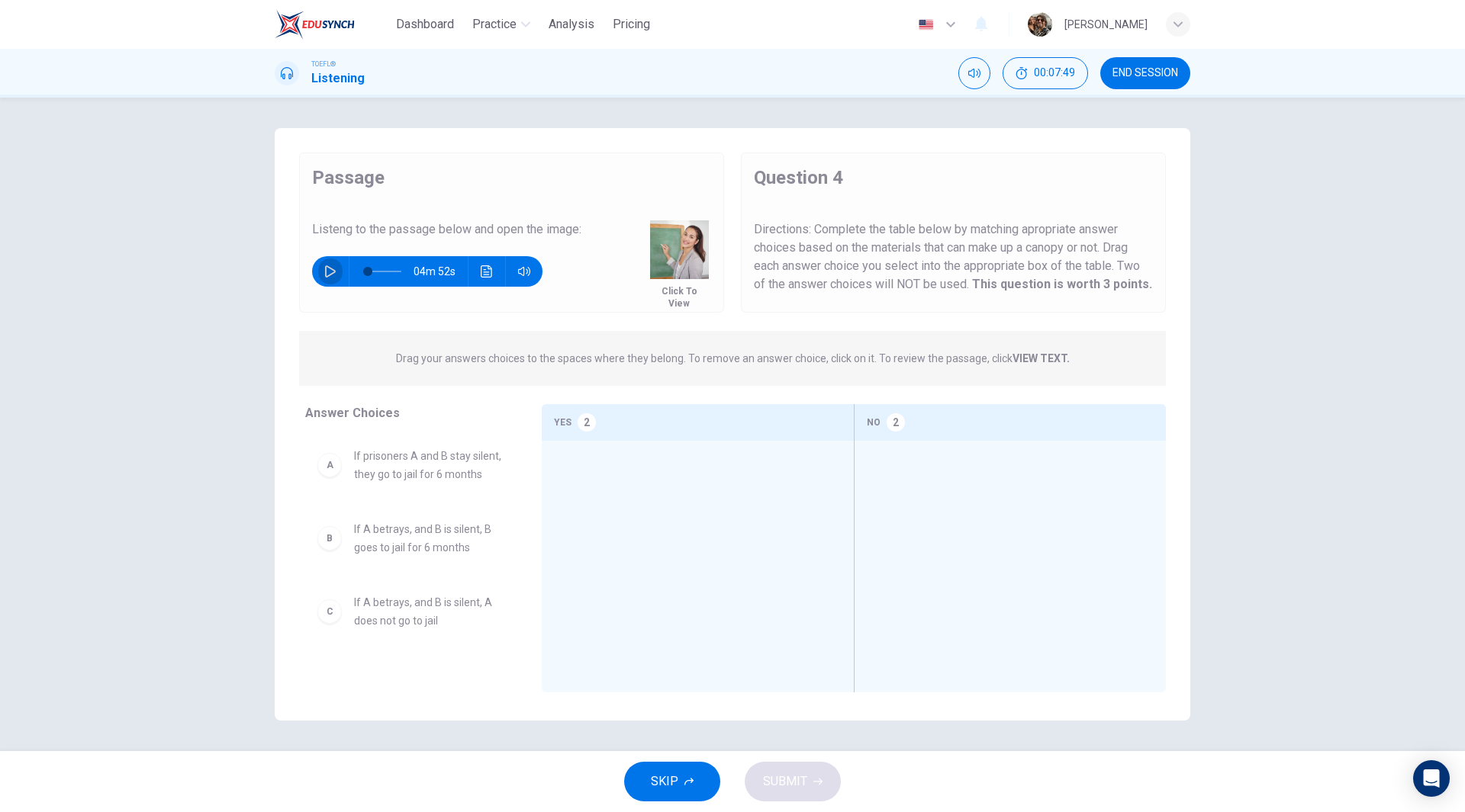
click at [326, 272] on icon "button" at bounding box center [330, 272] width 11 height 12
click at [677, 290] on button "Click to View" at bounding box center [679, 297] width 59 height 24
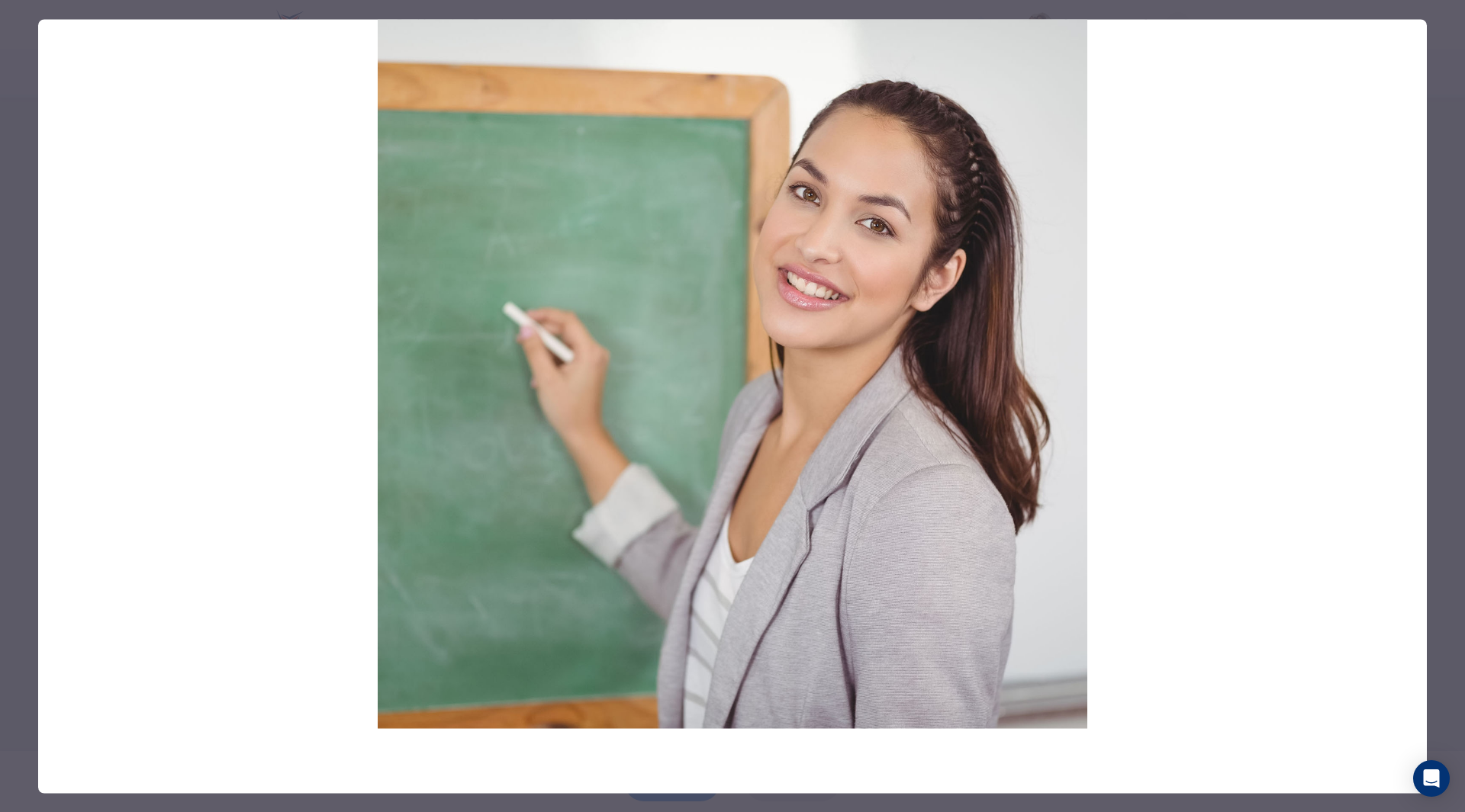
click at [1073, 500] on img at bounding box center [732, 373] width 1388 height 709
click at [865, 436] on img at bounding box center [732, 373] width 1388 height 709
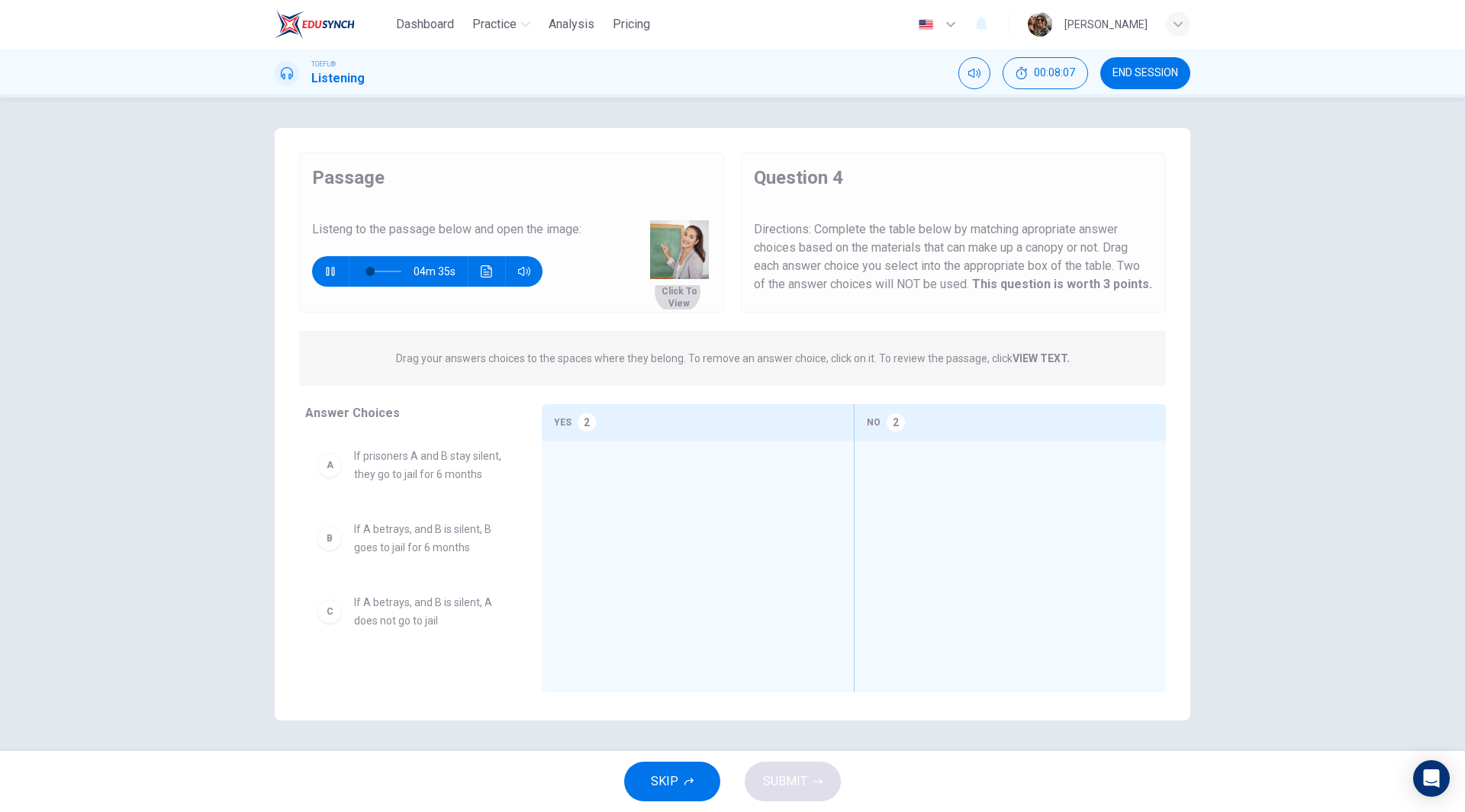
type input "6"
drag, startPoint x: 421, startPoint y: 476, endPoint x: 705, endPoint y: 513, distance: 286.4
drag, startPoint x: 428, startPoint y: 474, endPoint x: 1009, endPoint y: 511, distance: 582.2
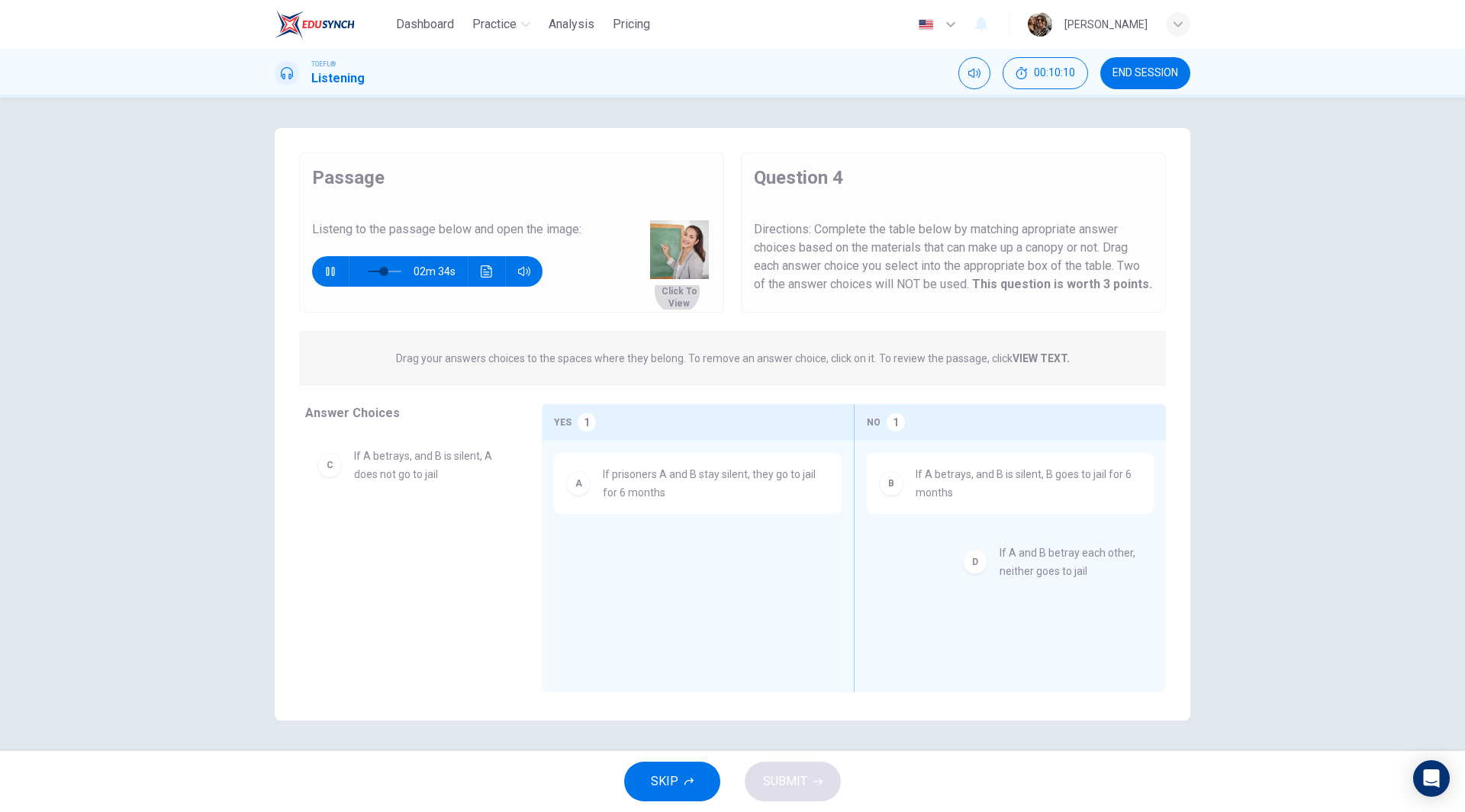
drag, startPoint x: 426, startPoint y: 544, endPoint x: 1074, endPoint y: 568, distance: 648.4
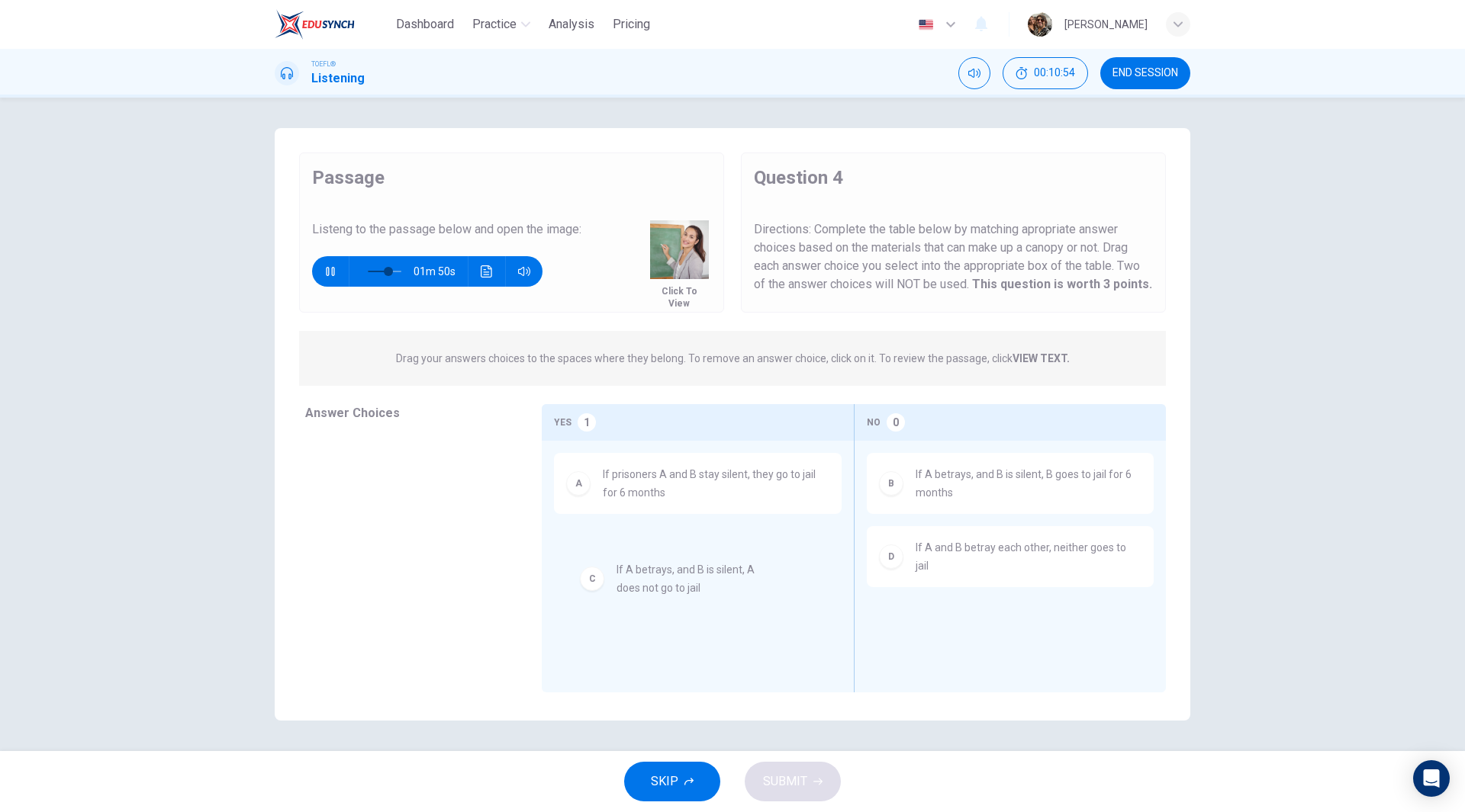
drag, startPoint x: 406, startPoint y: 464, endPoint x: 686, endPoint y: 579, distance: 302.7
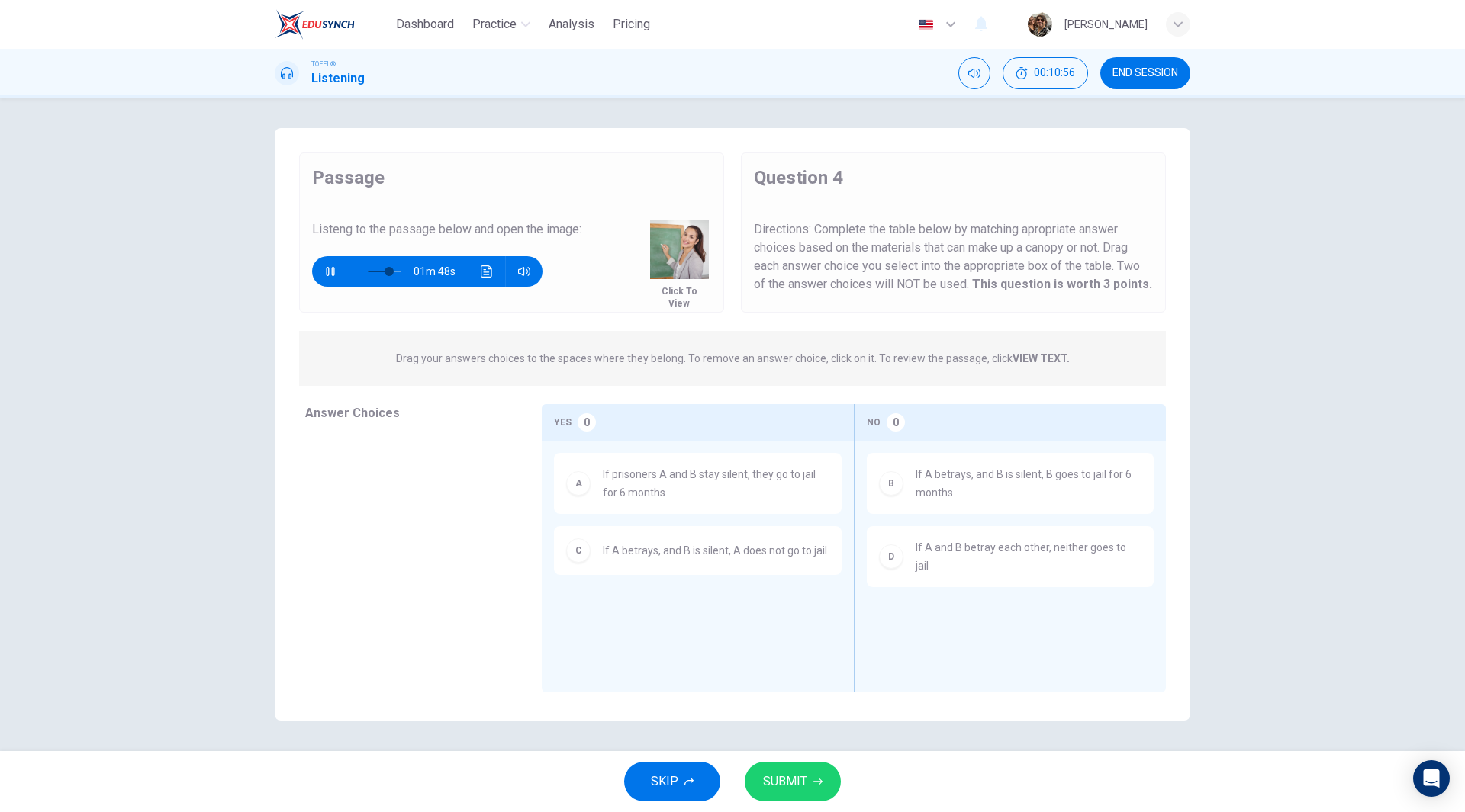
click at [797, 789] on span "SUBMIT" at bounding box center [785, 782] width 45 height 21
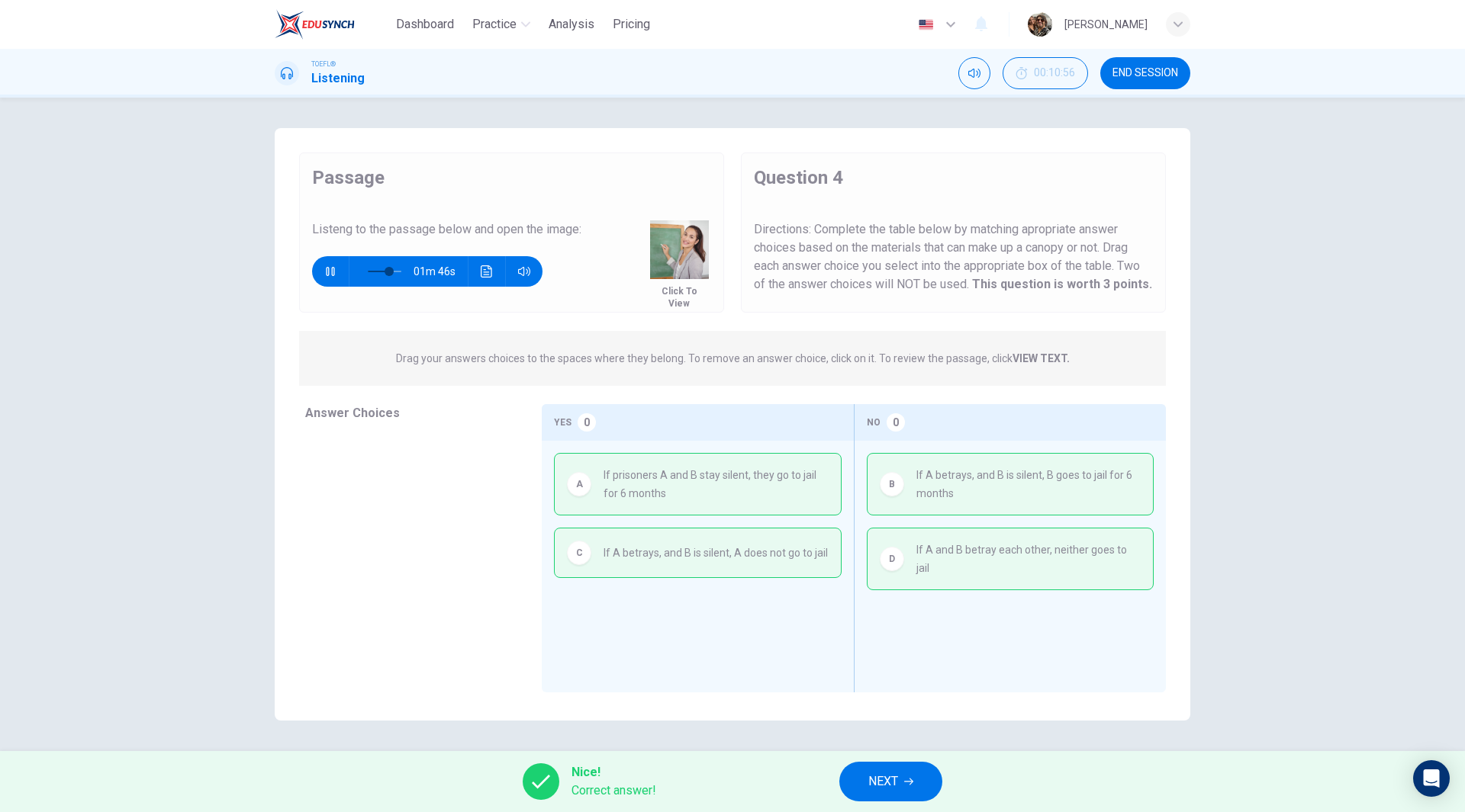
type input "64"
click at [898, 789] on span "NEXT" at bounding box center [883, 782] width 30 height 21
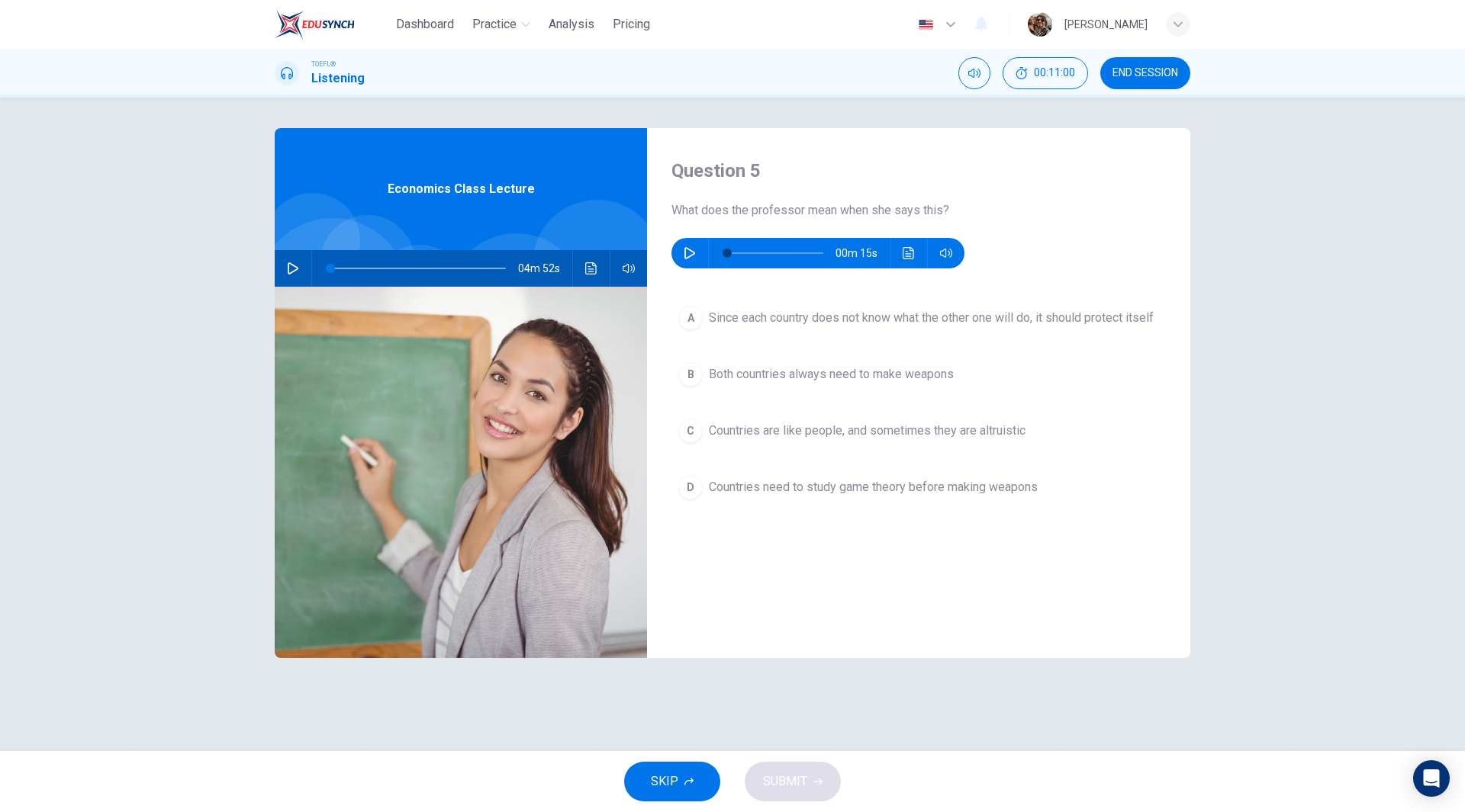
click at [683, 253] on icon "button" at bounding box center [690, 253] width 12 height 12
type input "0"
click at [925, 440] on span "Countries are like people, and sometimes they are altruistic" at bounding box center [866, 430] width 316 height 18
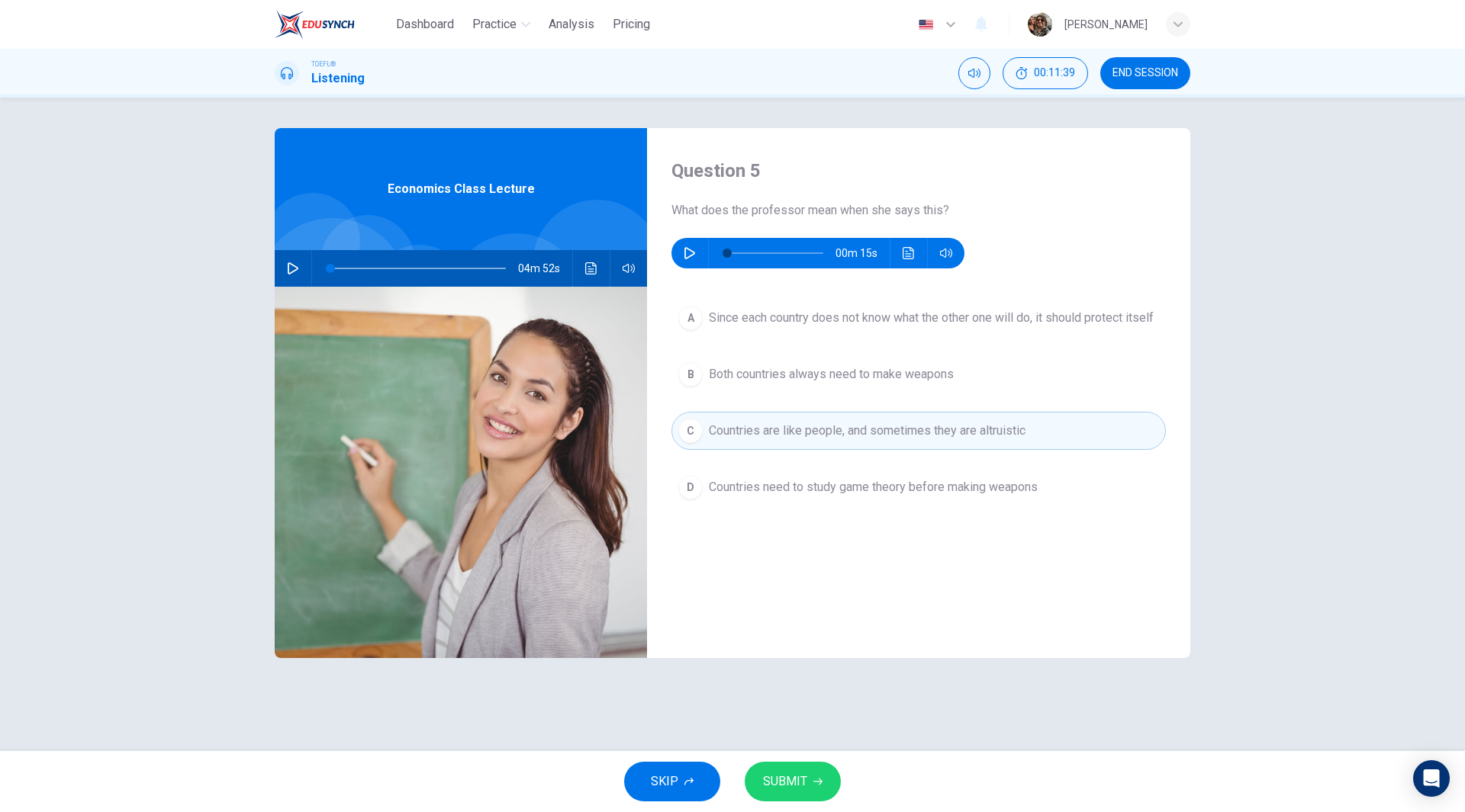
click at [800, 781] on span "SUBMIT" at bounding box center [785, 782] width 45 height 21
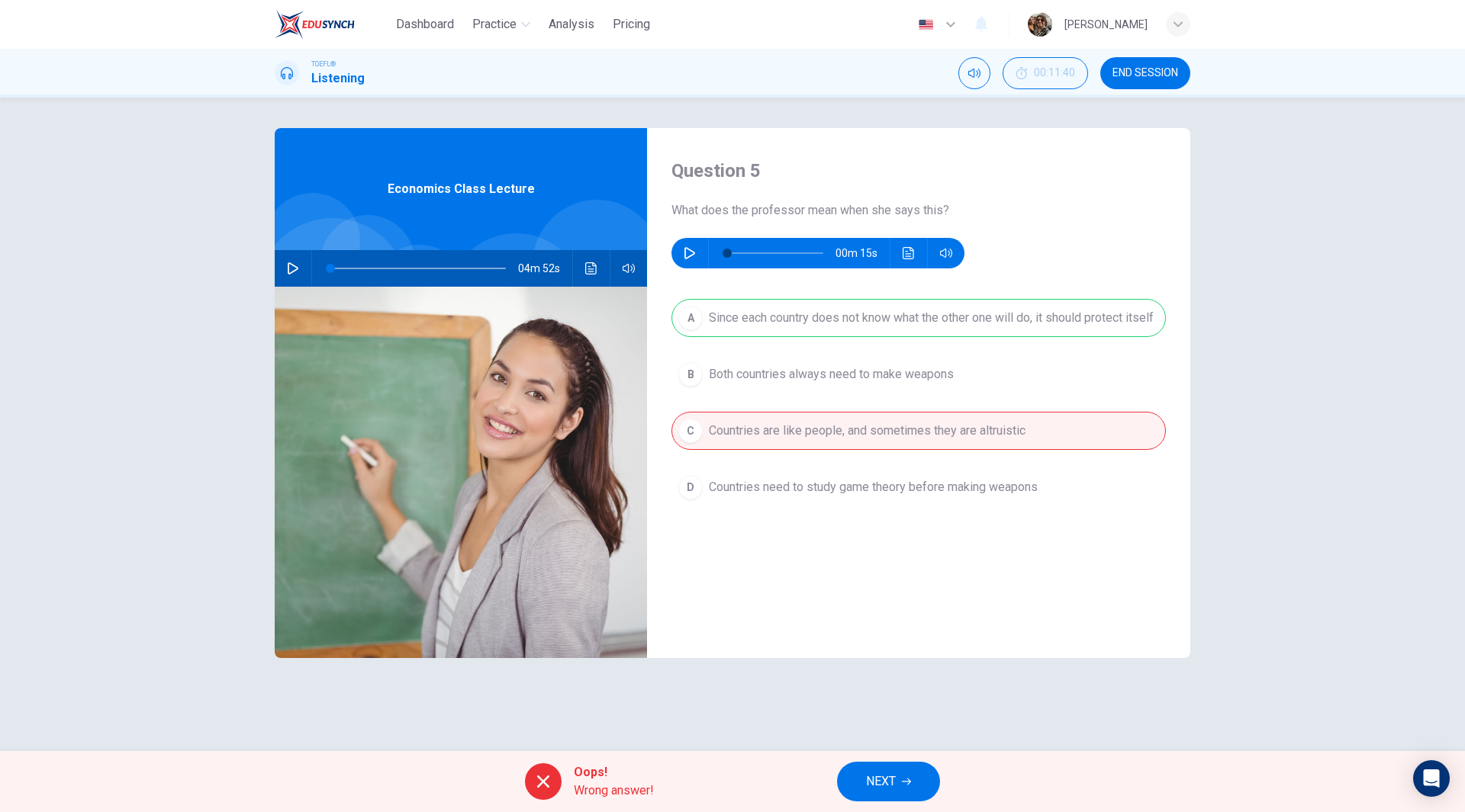
click at [890, 782] on span "NEXT" at bounding box center [881, 782] width 30 height 21
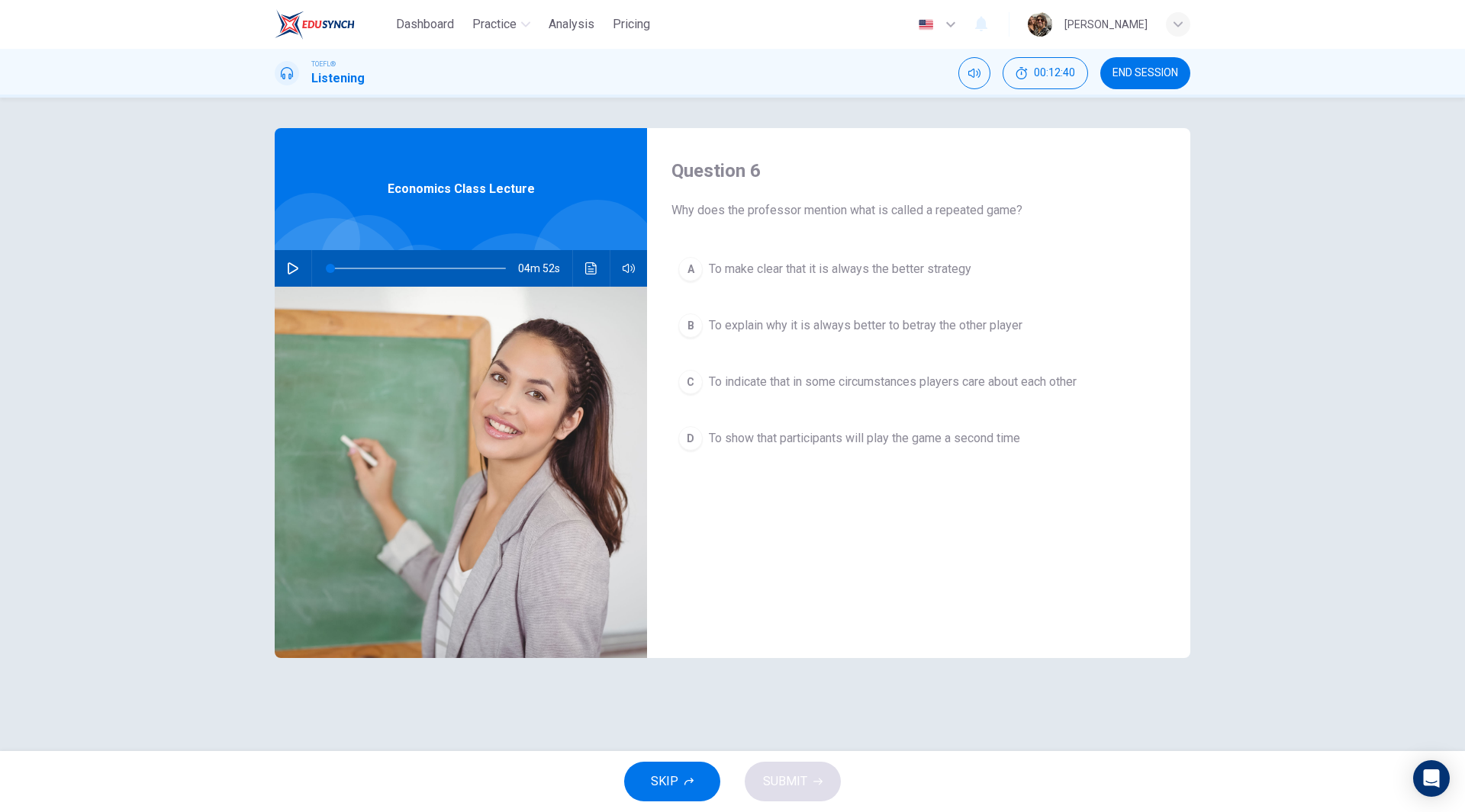
click at [960, 383] on span "To indicate that in some circumstances players care about each other" at bounding box center [892, 382] width 368 height 18
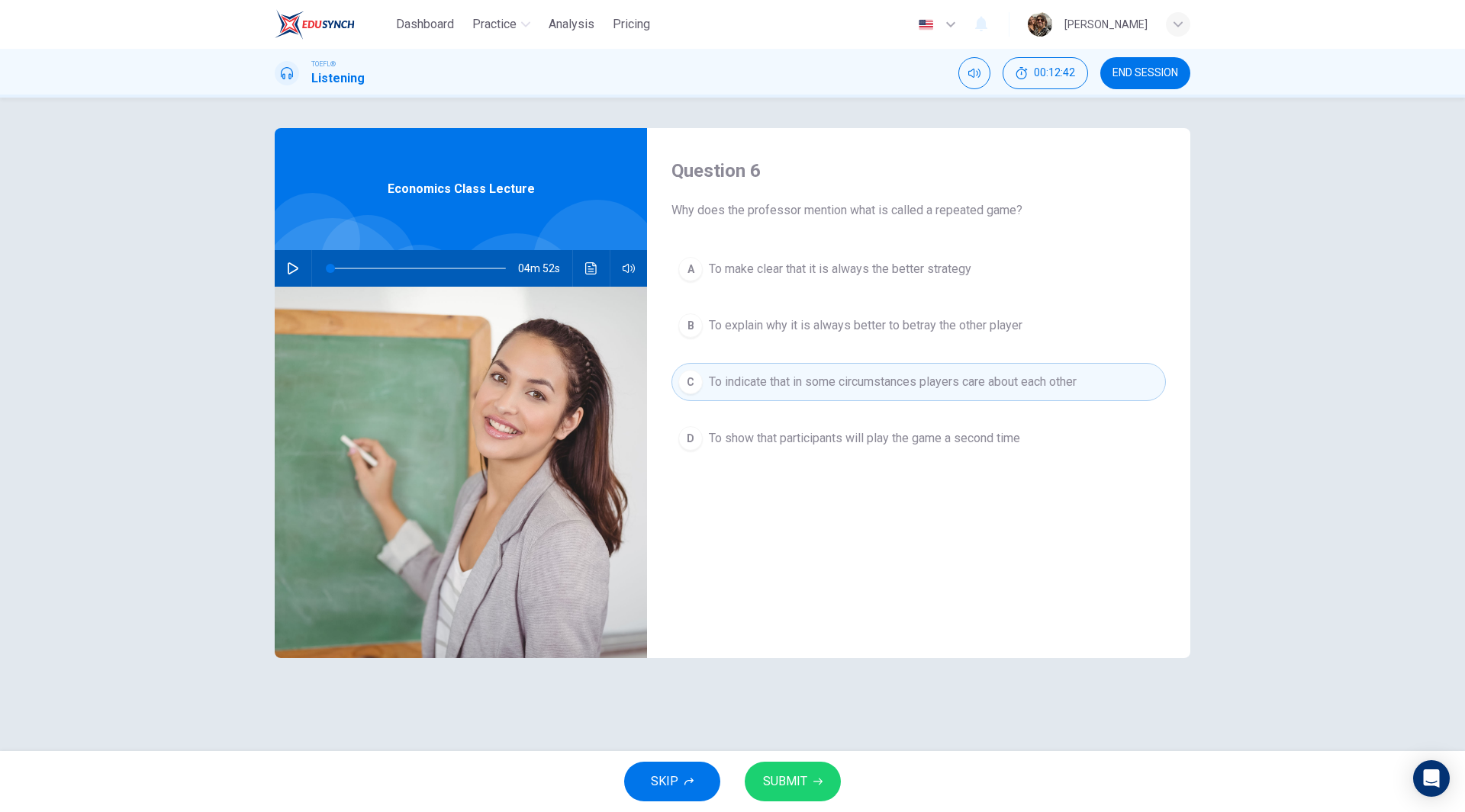
click at [804, 795] on button "SUBMIT" at bounding box center [792, 782] width 96 height 40
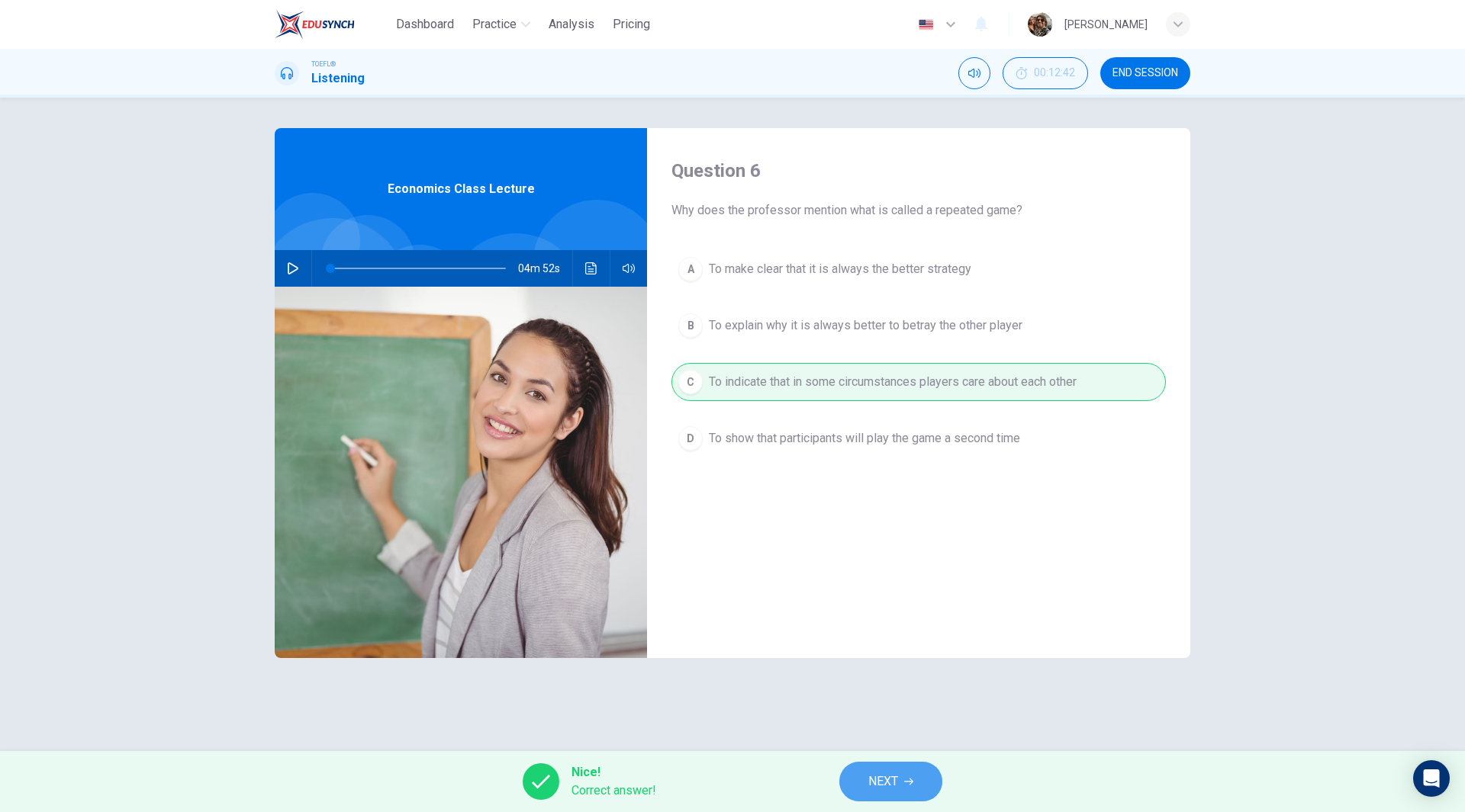
click at [910, 785] on icon "button" at bounding box center [909, 782] width 9 height 9
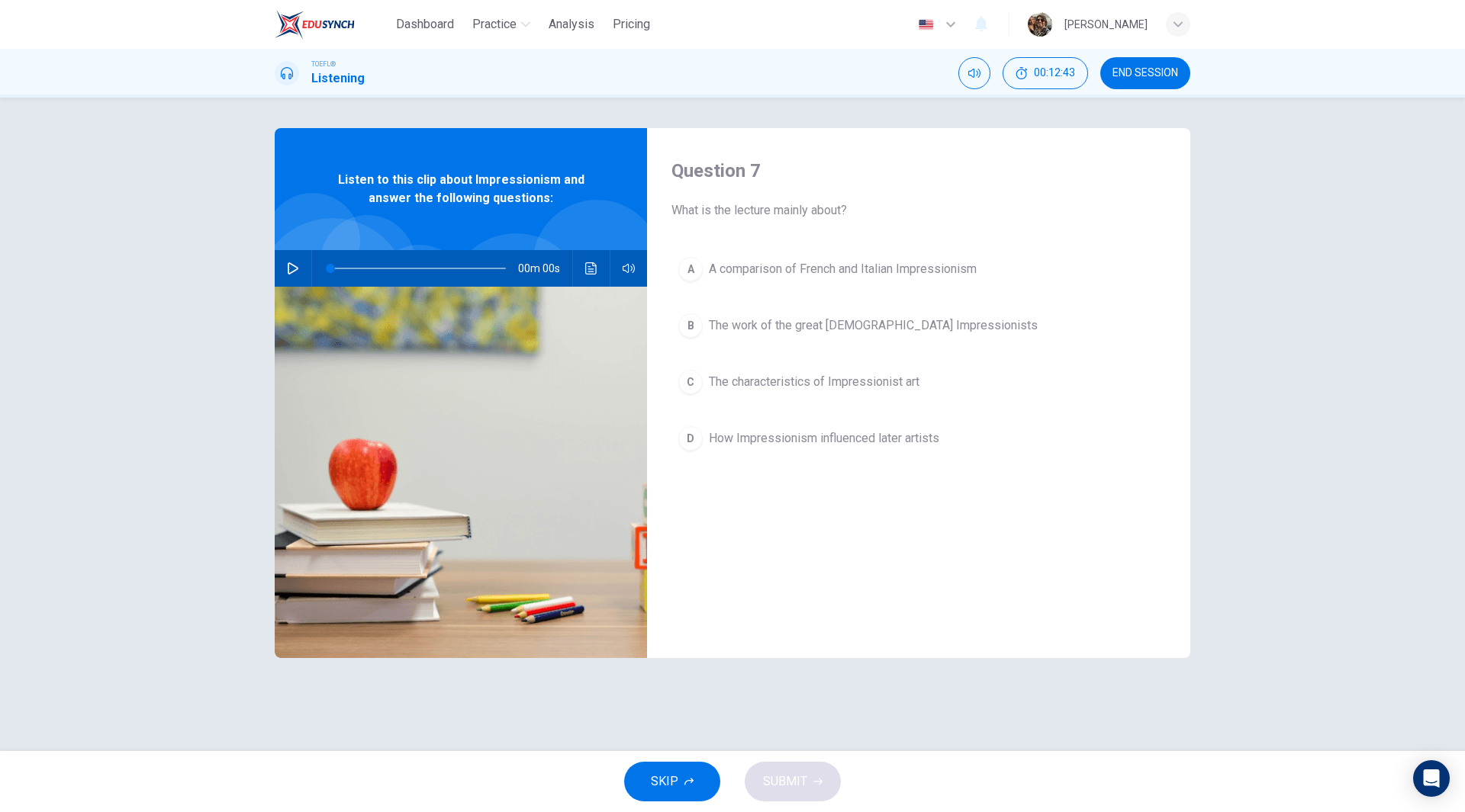
click at [1136, 61] on button "END SESSION" at bounding box center [1145, 73] width 90 height 32
